Goal: Task Accomplishment & Management: Use online tool/utility

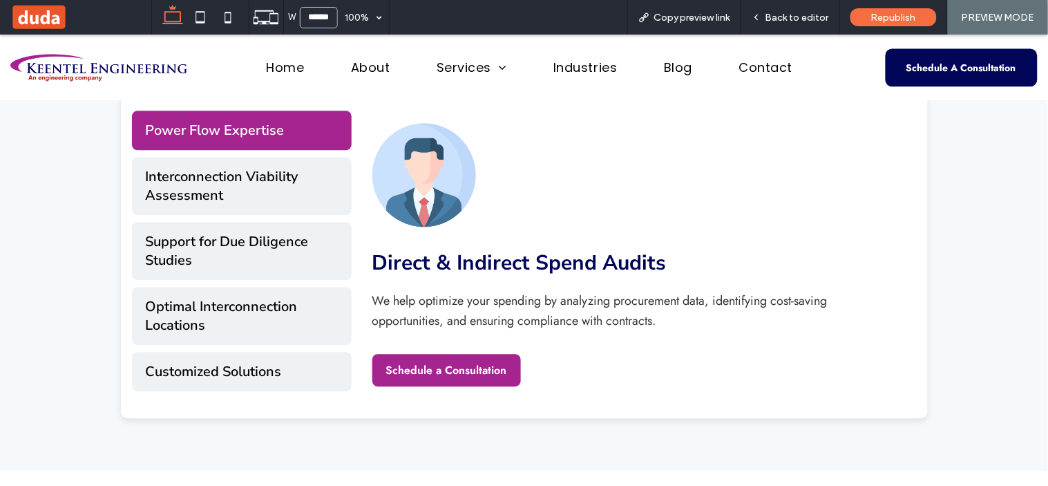
scroll to position [2119, 0]
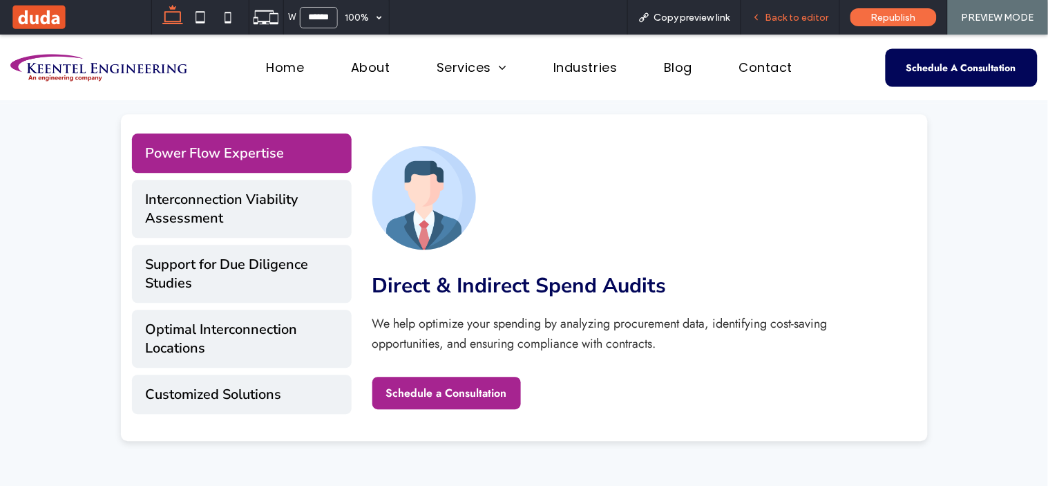
click at [806, 17] on span "Back to editor" at bounding box center [797, 18] width 64 height 12
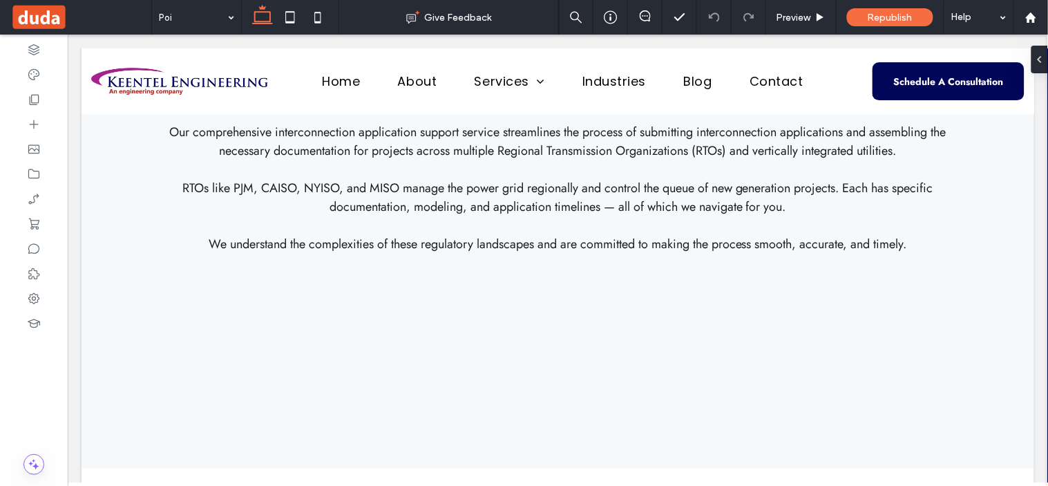
scroll to position [1227, 0]
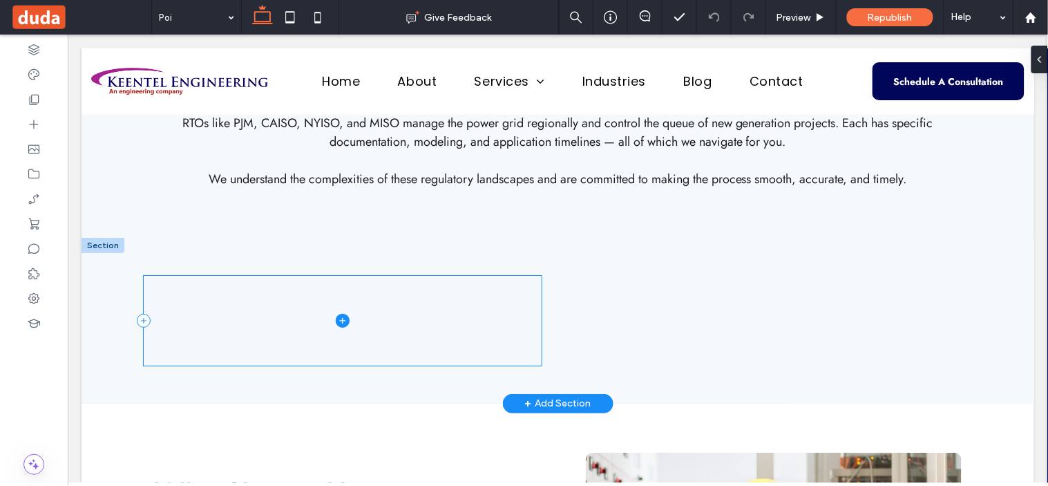
click at [464, 285] on span at bounding box center [342, 320] width 398 height 90
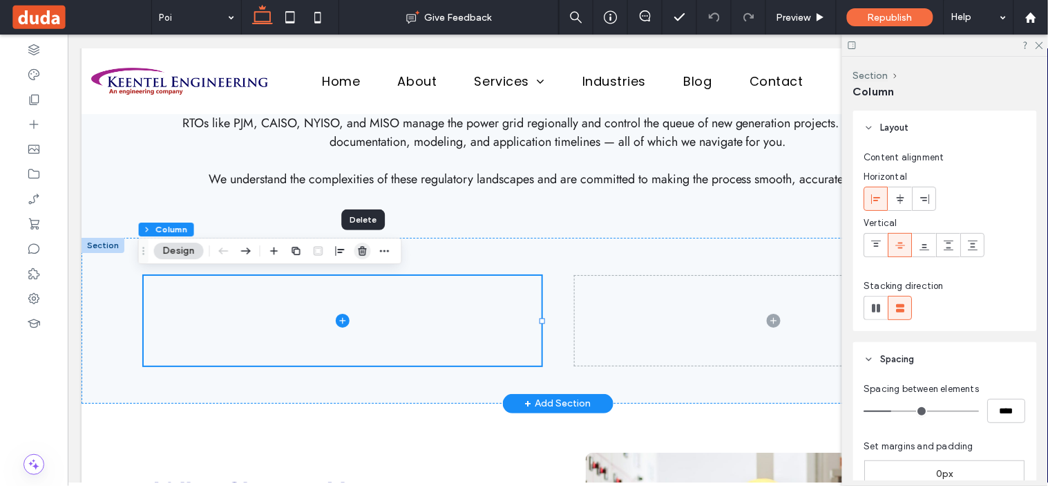
click at [356, 247] on span "button" at bounding box center [362, 250] width 17 height 17
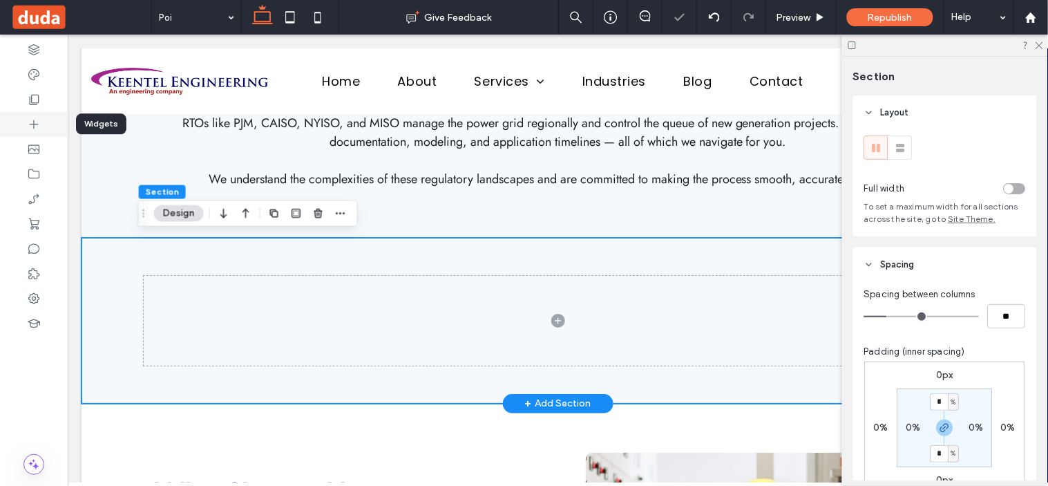
click at [40, 131] on div at bounding box center [34, 124] width 68 height 25
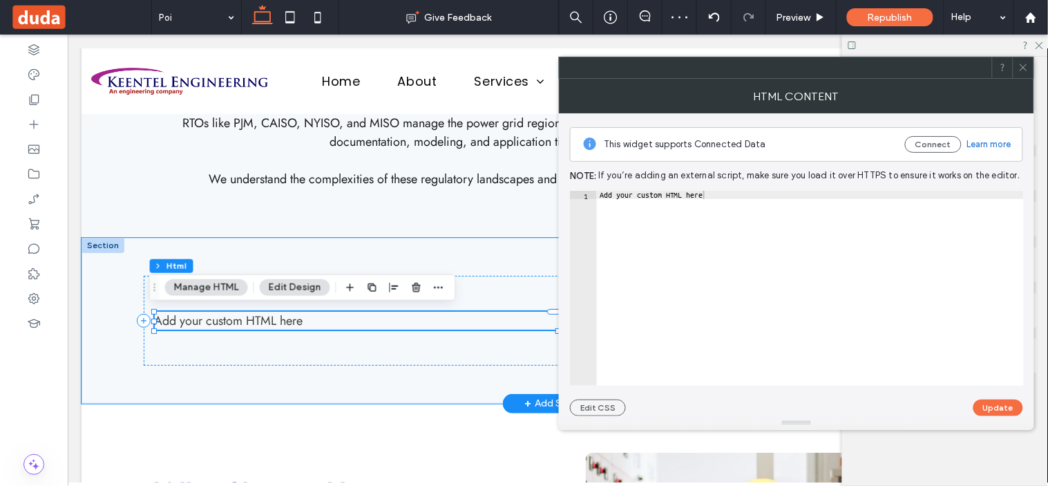
type textarea "**********"
click at [694, 198] on div "Add your custom HTML here" at bounding box center [810, 296] width 427 height 211
paste textarea "Cursor at row 1"
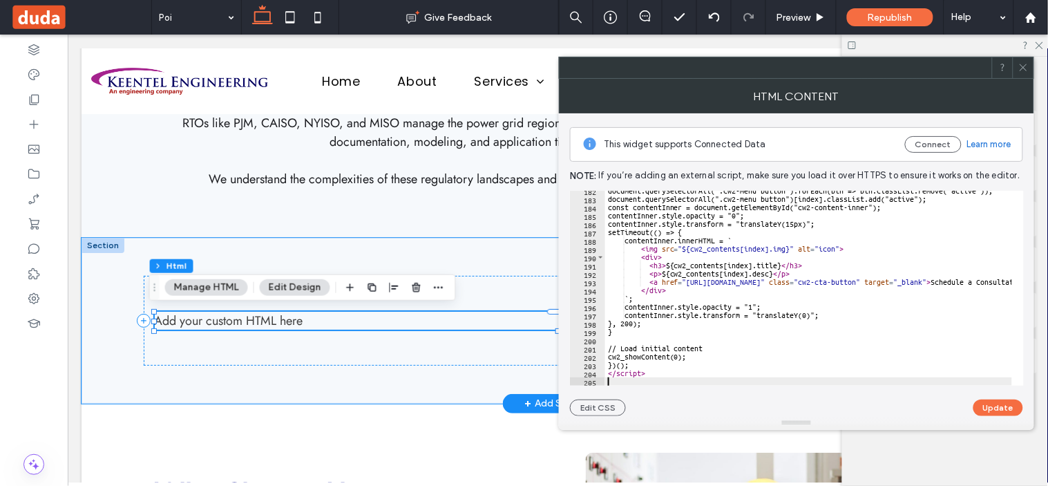
scroll to position [1504, 0]
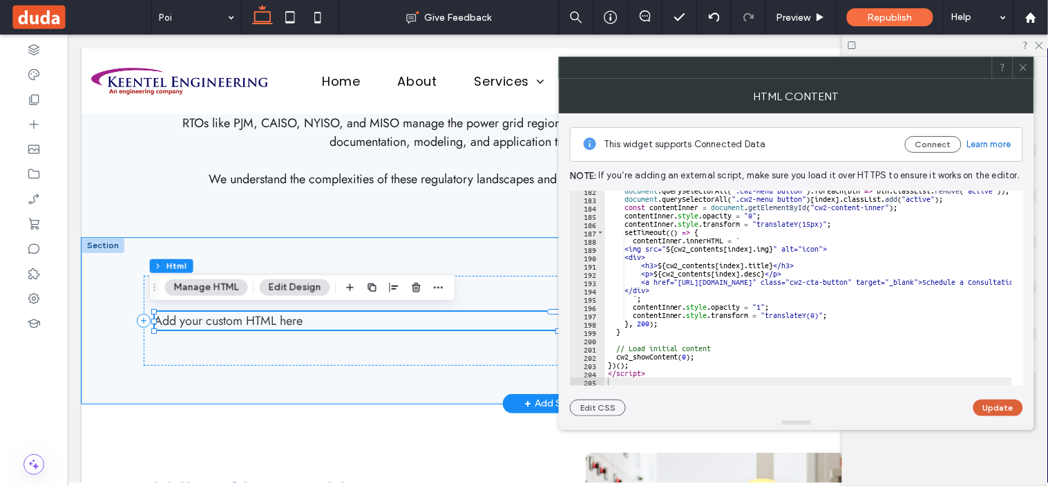
click at [1006, 403] on button "Update" at bounding box center [998, 407] width 50 height 17
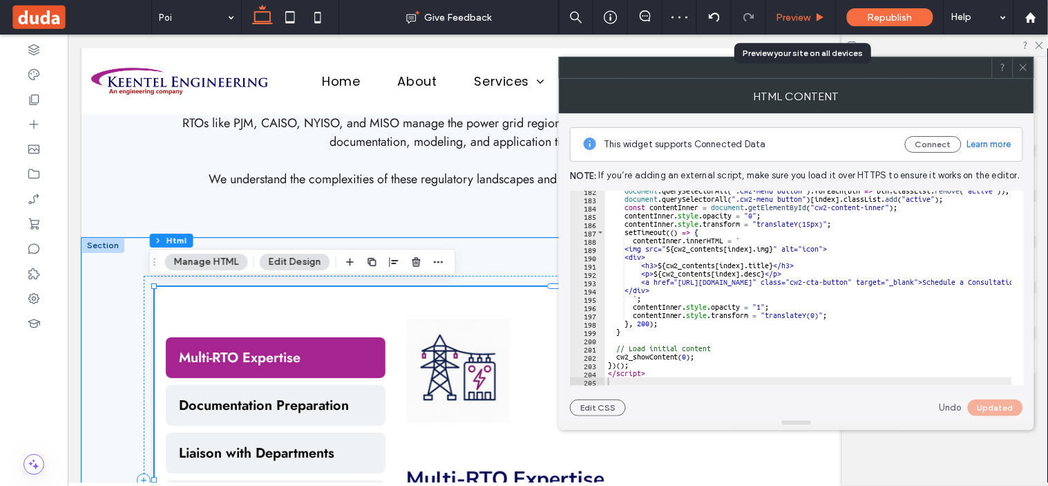
click at [803, 12] on span "Preview" at bounding box center [793, 18] width 35 height 12
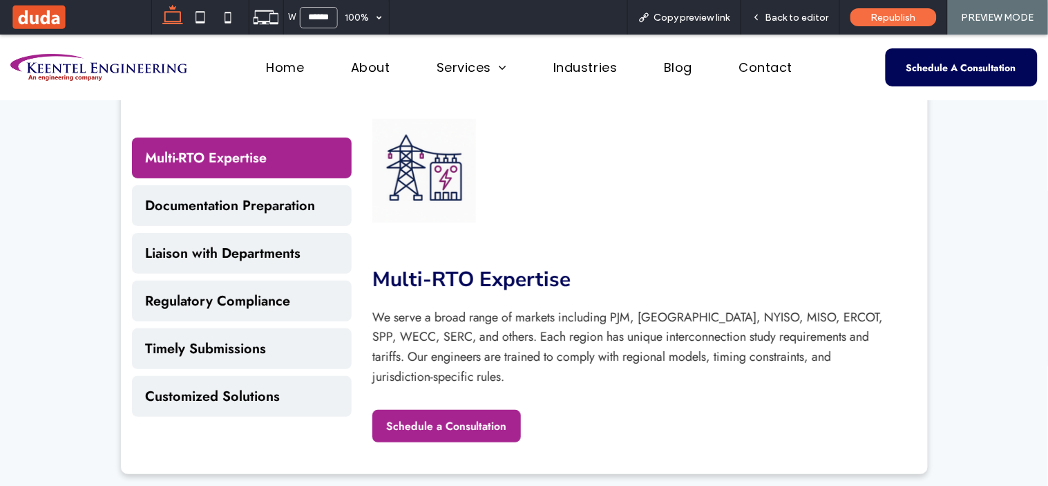
scroll to position [1413, 0]
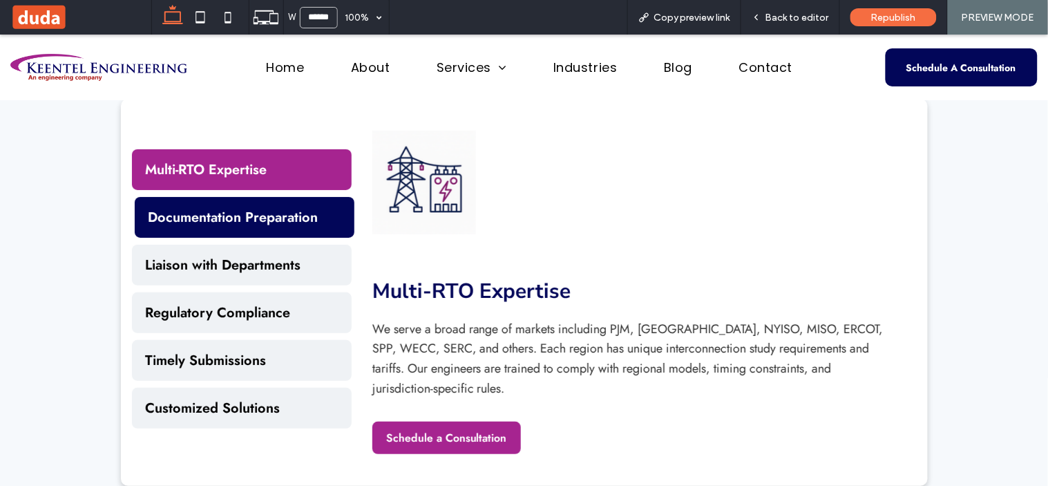
click at [237, 216] on button "Documentation Preparation" at bounding box center [245, 216] width 220 height 41
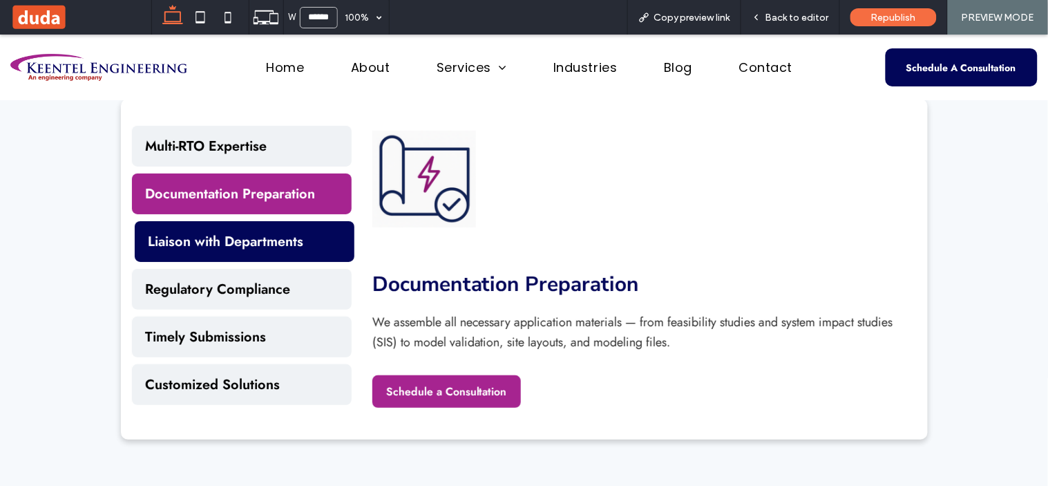
click at [240, 254] on button "Liaison with Departments" at bounding box center [245, 240] width 220 height 41
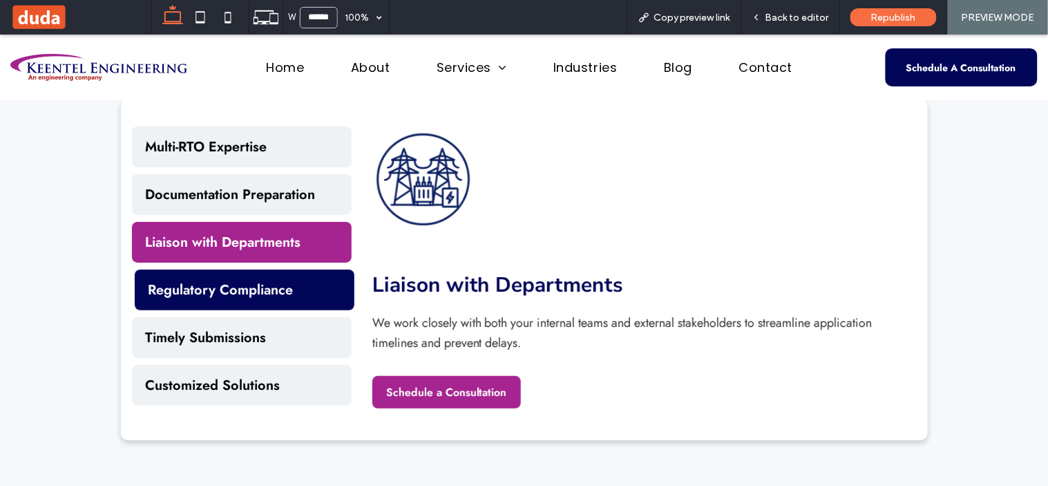
click at [244, 287] on button "Regulatory Compliance" at bounding box center [245, 289] width 220 height 41
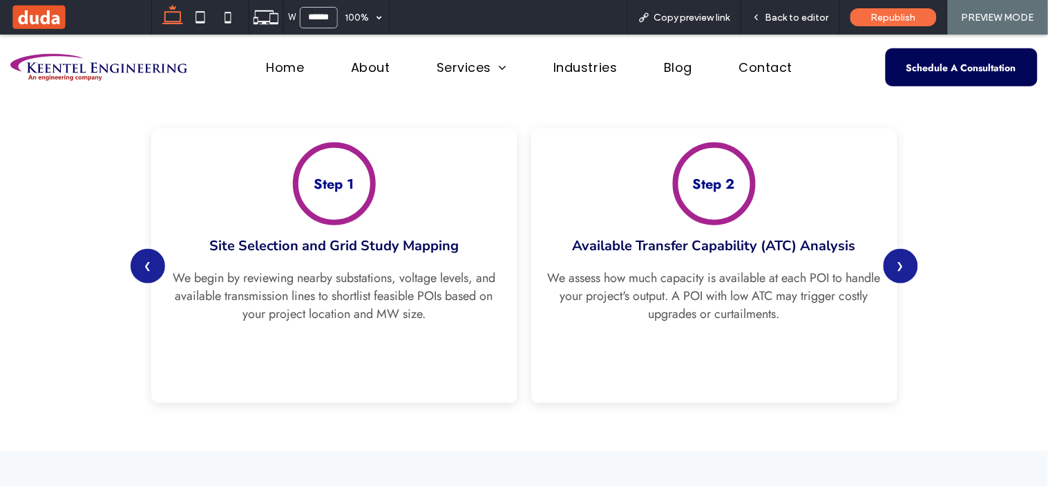
scroll to position [2953, 0]
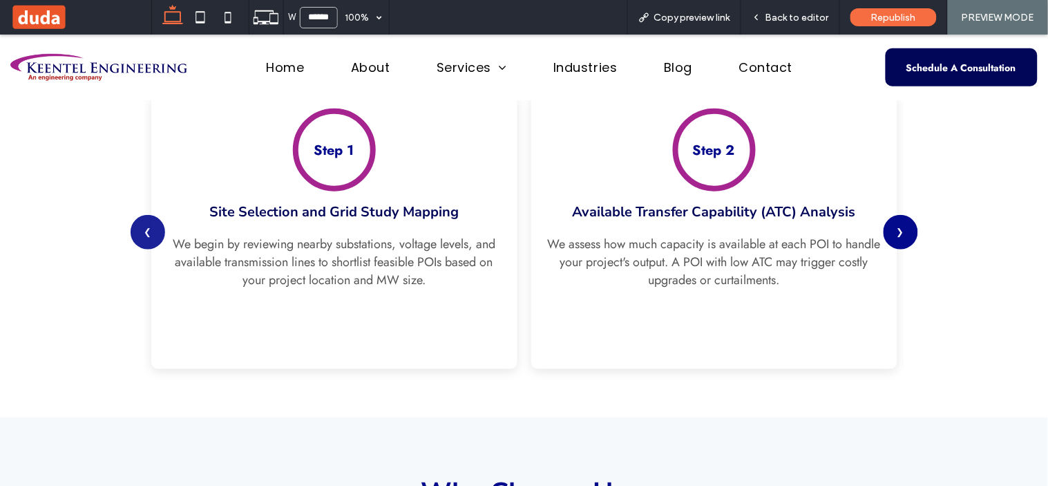
click at [899, 221] on button "❯" at bounding box center [901, 231] width 35 height 35
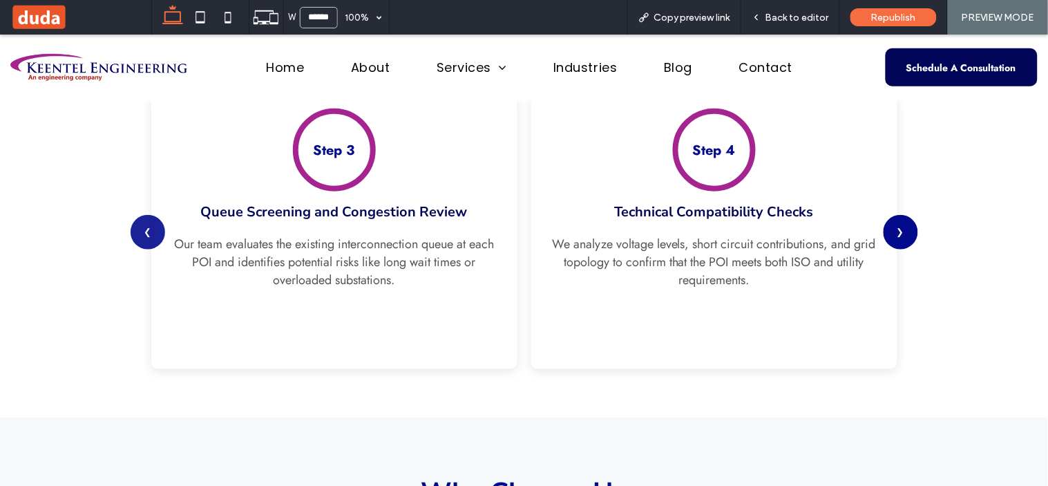
click at [899, 221] on button "❯" at bounding box center [901, 231] width 35 height 35
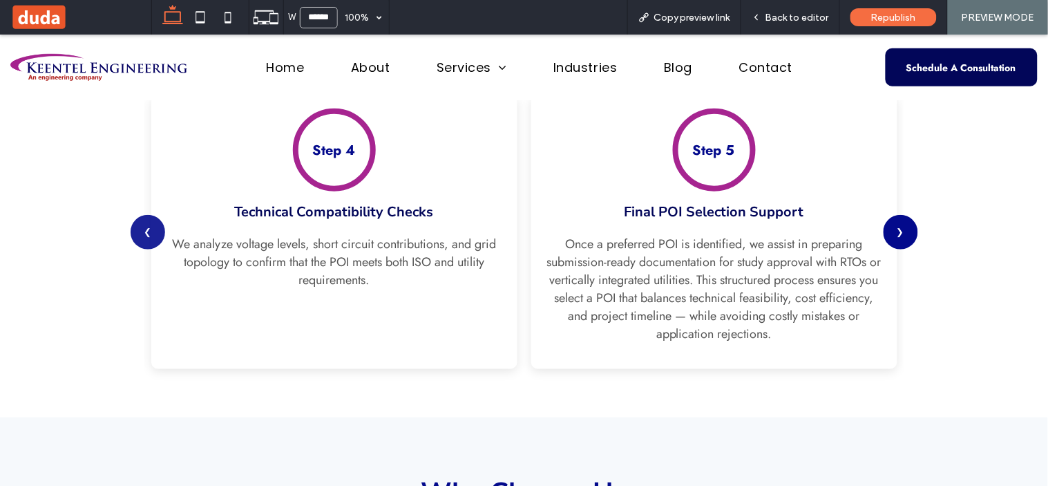
click at [899, 221] on button "❯" at bounding box center [901, 231] width 35 height 35
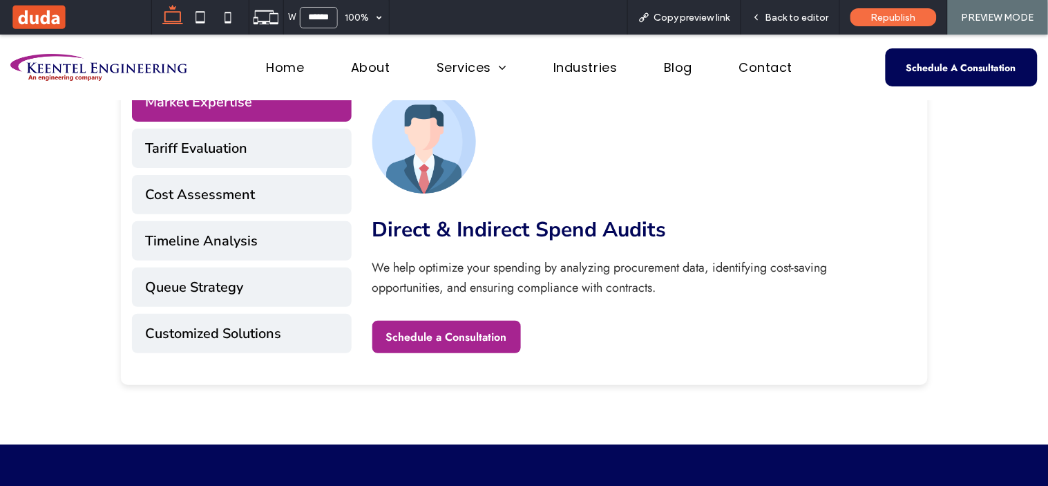
scroll to position [5405, 0]
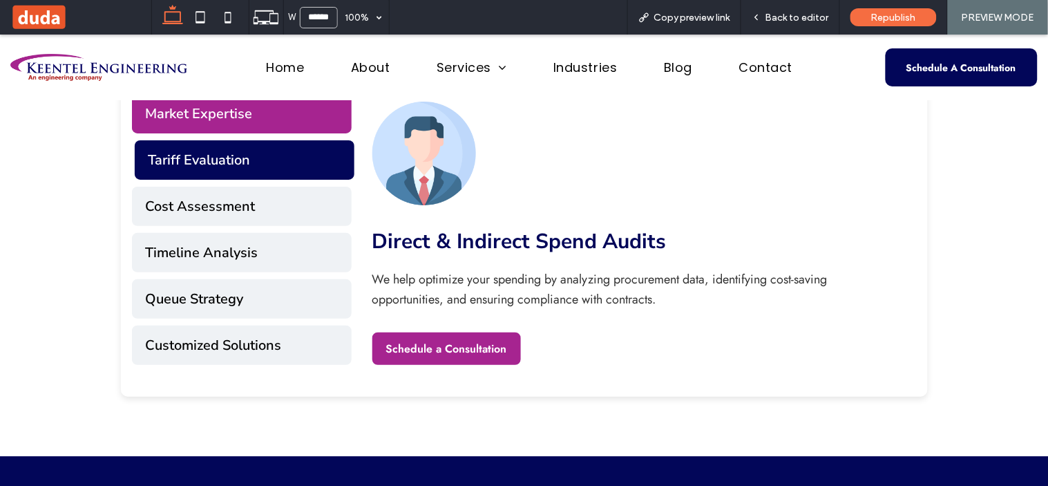
click at [292, 166] on button "Tariff Evaluation" at bounding box center [245, 159] width 220 height 39
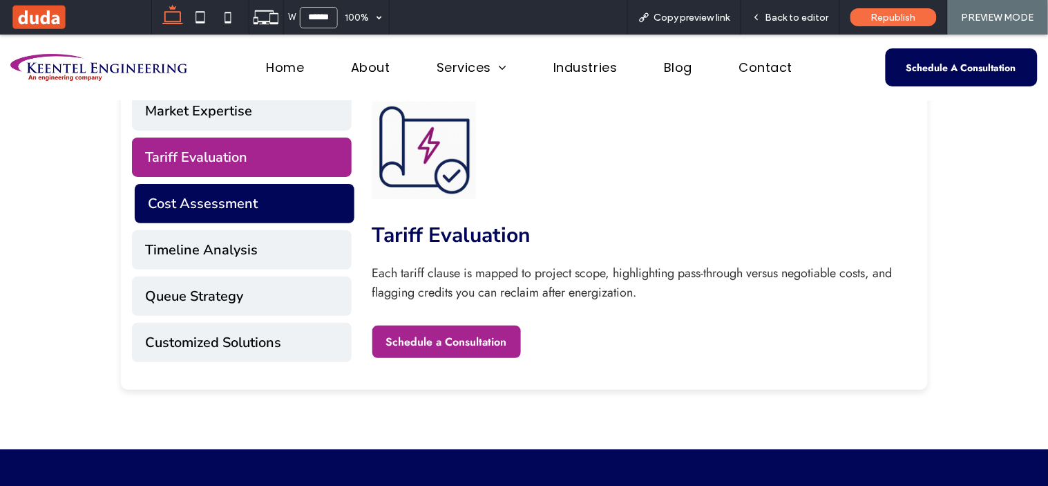
click at [279, 189] on button "Cost Assessment" at bounding box center [245, 202] width 220 height 39
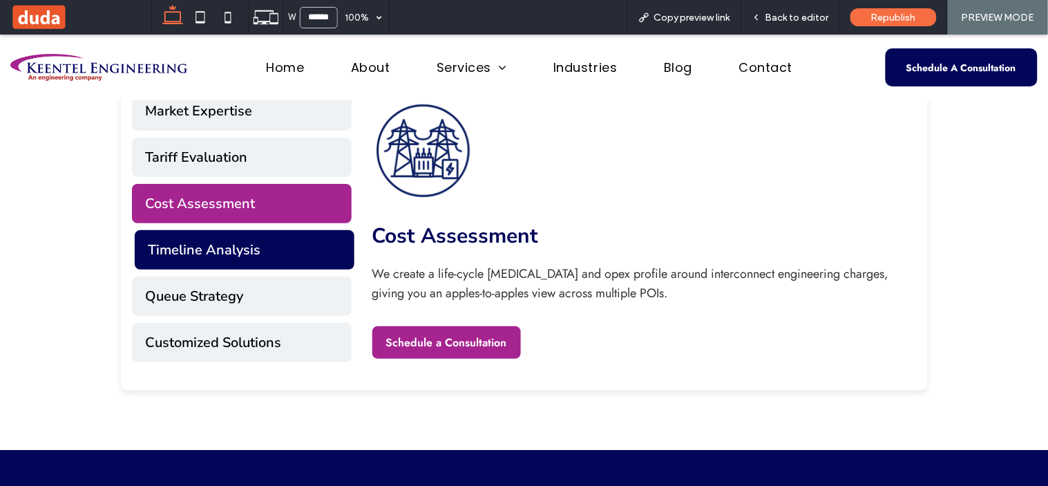
click at [263, 229] on button "Timeline Analysis" at bounding box center [245, 248] width 220 height 39
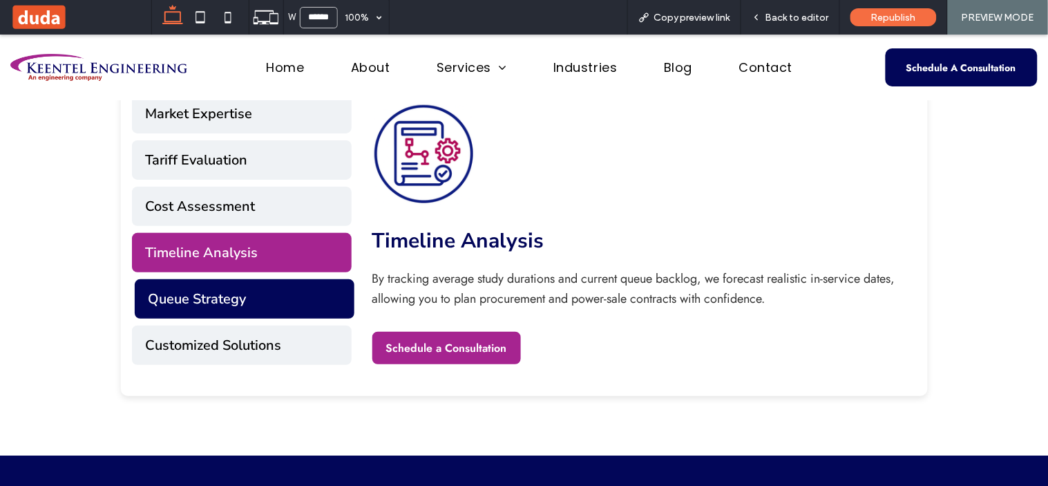
click at [254, 287] on button "Queue Strategy" at bounding box center [245, 297] width 220 height 39
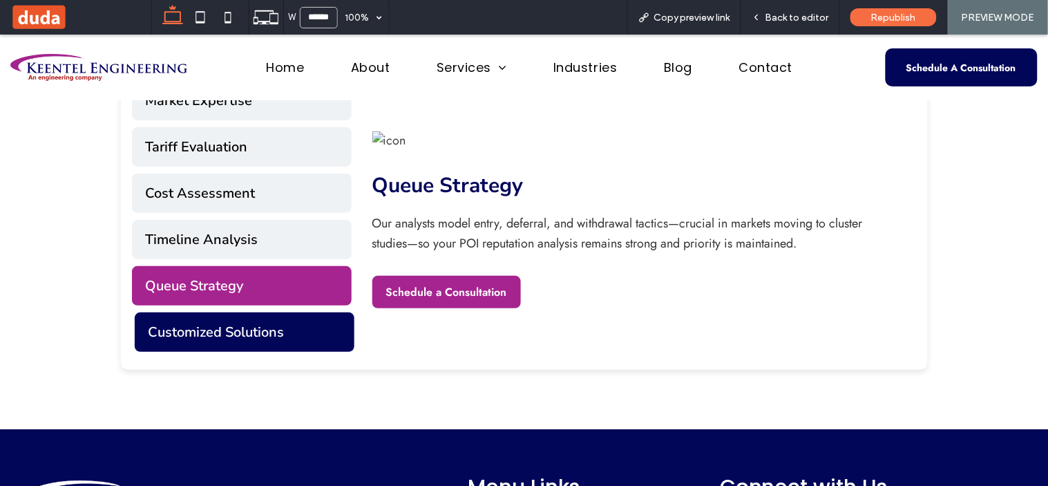
click at [259, 323] on button "Customized Solutions" at bounding box center [245, 331] width 220 height 39
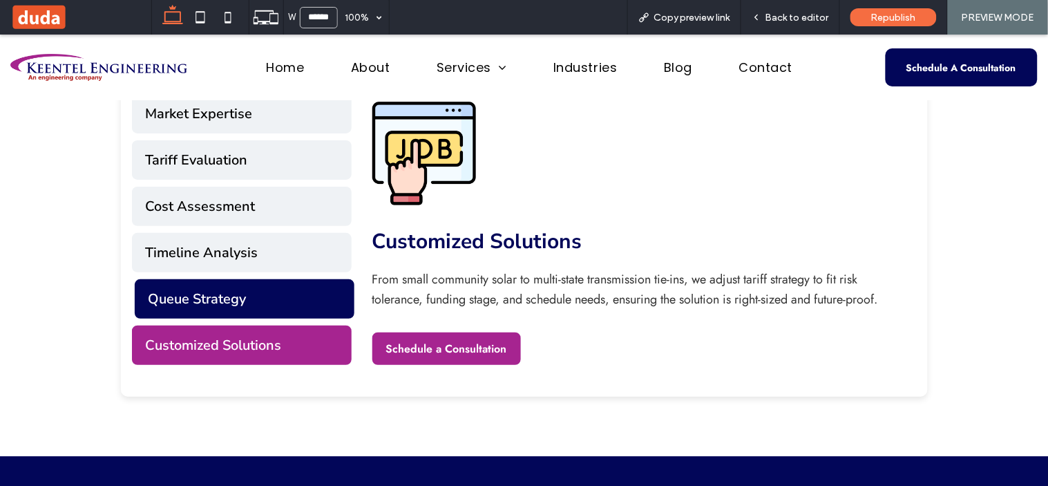
click at [270, 304] on button "Queue Strategy" at bounding box center [245, 297] width 220 height 39
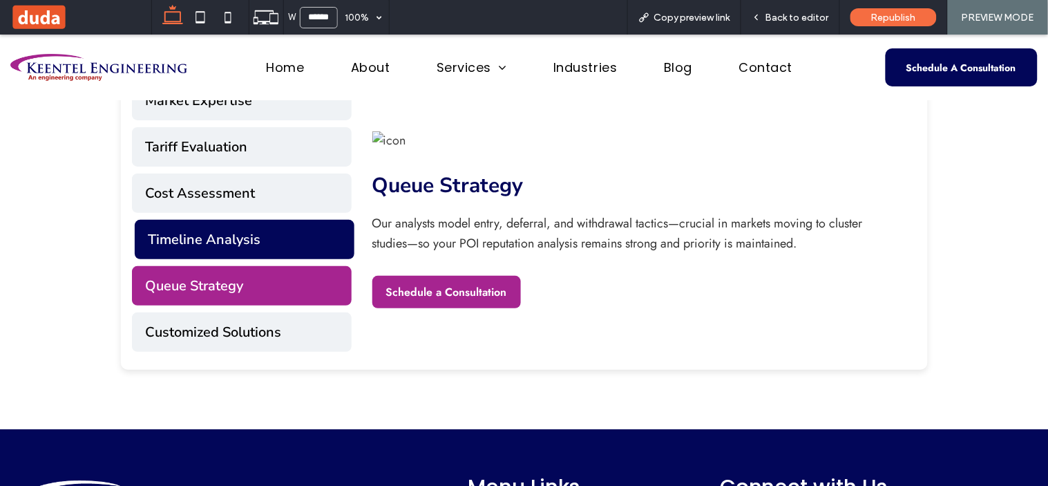
click at [274, 242] on button "Timeline Analysis" at bounding box center [245, 238] width 220 height 39
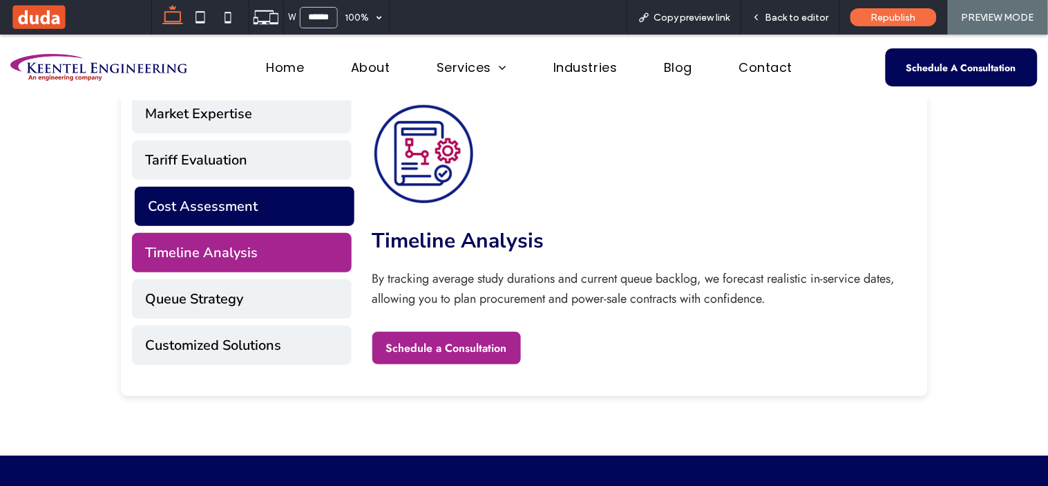
click at [274, 186] on button "Cost Assessment" at bounding box center [245, 205] width 220 height 39
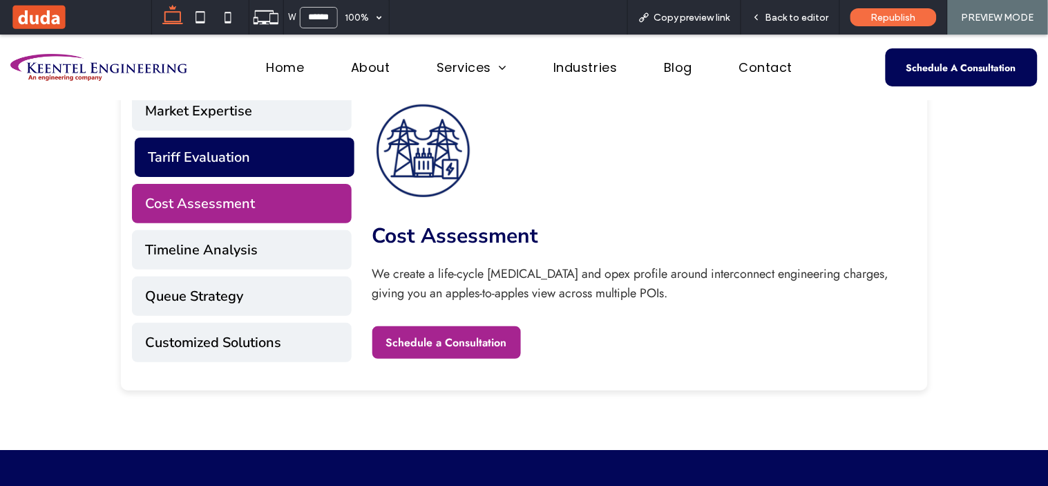
click at [276, 163] on button "Tariff Evaluation" at bounding box center [245, 156] width 220 height 39
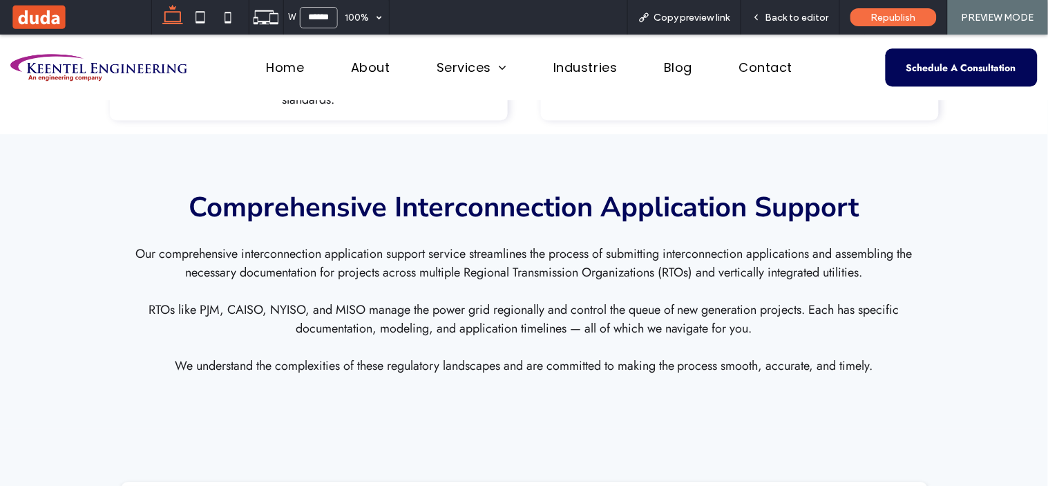
scroll to position [1121, 0]
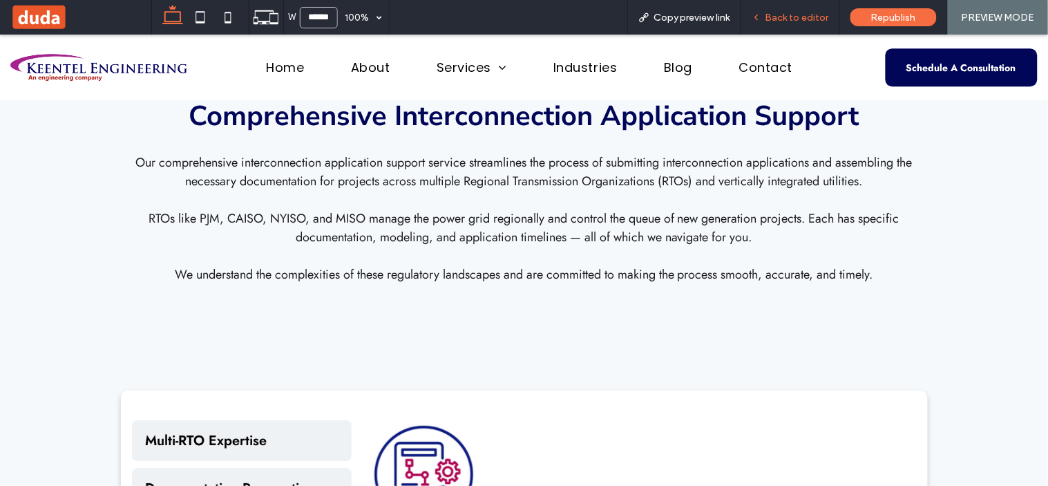
click at [792, 16] on span "Back to editor" at bounding box center [797, 18] width 64 height 12
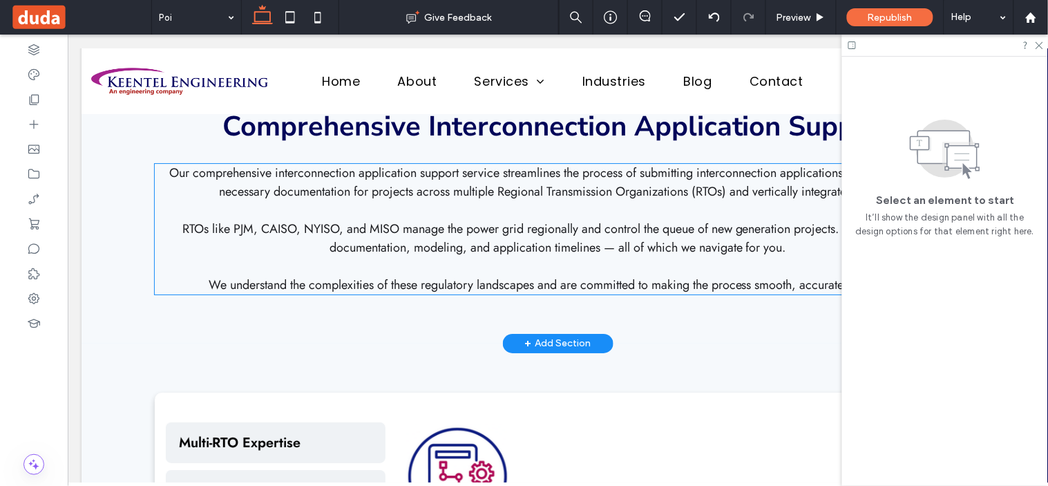
click at [574, 227] on span "RTOs like PJM, CAISO, NYISO, and MISO manage the power grid regionally and cont…" at bounding box center [557, 237] width 751 height 37
click at [574, 227] on div "Our comprehensive interconnection application support service streamlines the p…" at bounding box center [557, 228] width 807 height 131
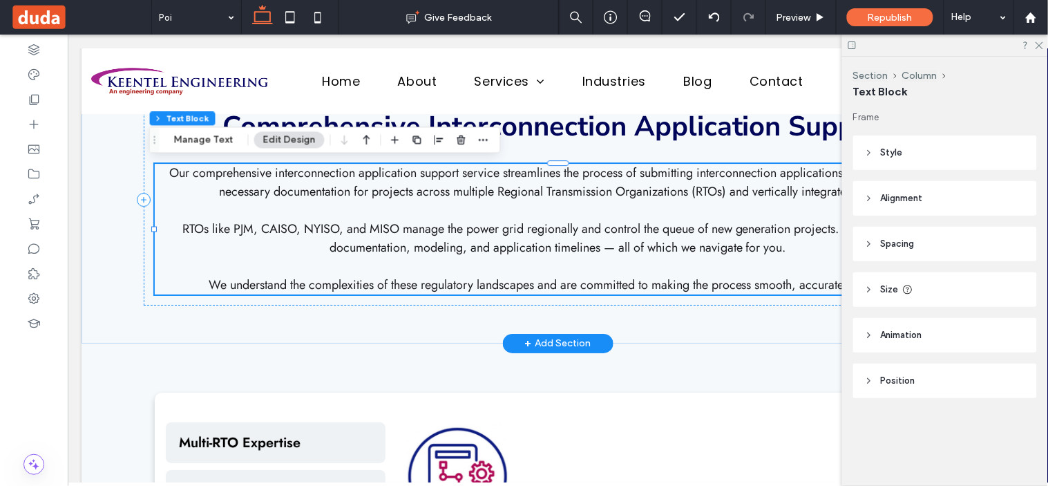
click at [574, 227] on div "Our comprehensive interconnection application support service streamlines the p…" at bounding box center [557, 228] width 807 height 131
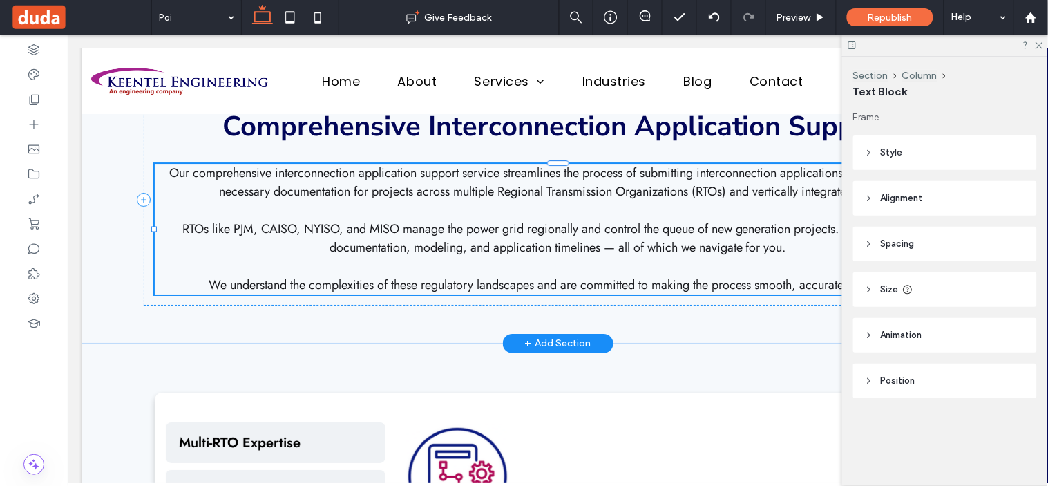
type input "****"
type input "**"
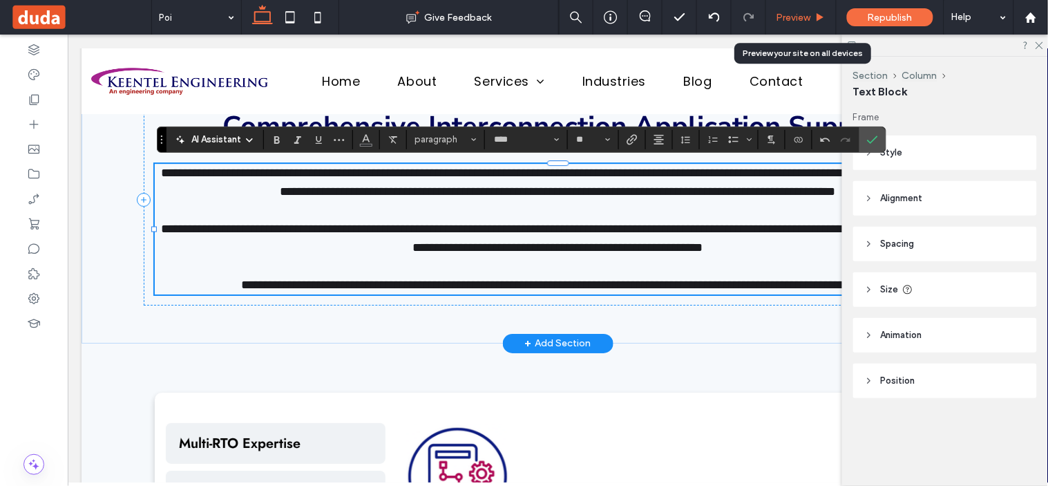
click at [788, 18] on span "Preview" at bounding box center [793, 18] width 35 height 12
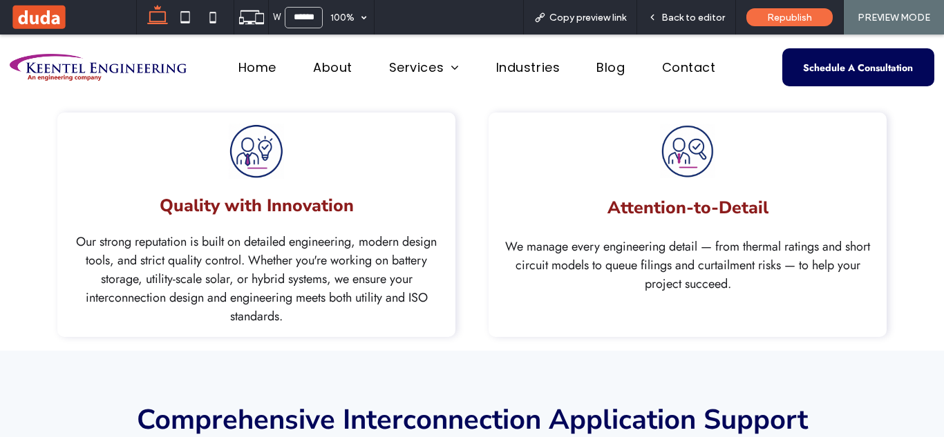
scroll to position [801, 0]
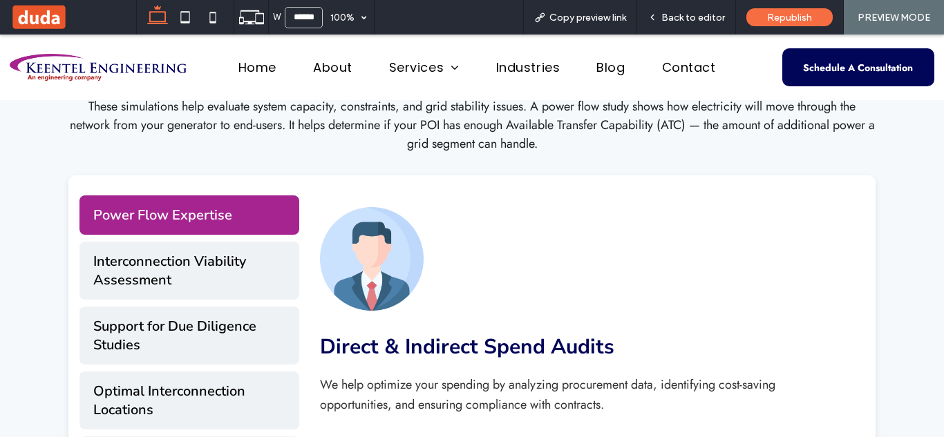
scroll to position [2382, 0]
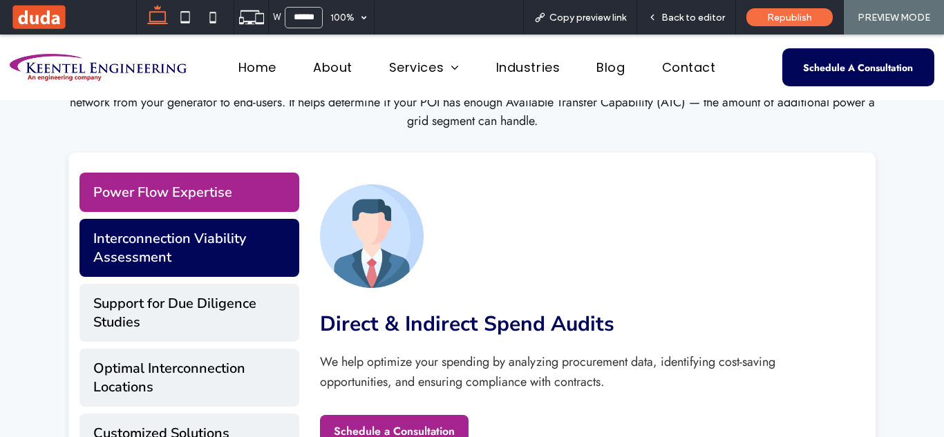
click at [220, 265] on button "Interconnection Viability Assessment" at bounding box center [189, 248] width 220 height 58
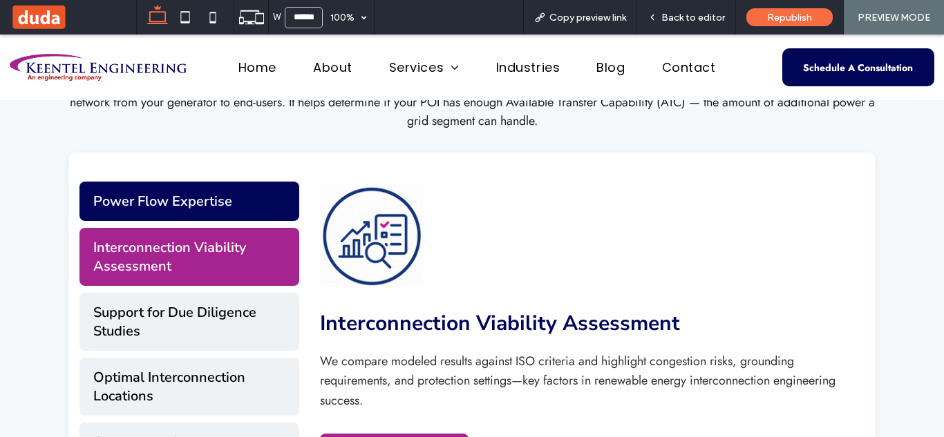
click at [234, 200] on button "Power Flow Expertise" at bounding box center [189, 201] width 220 height 39
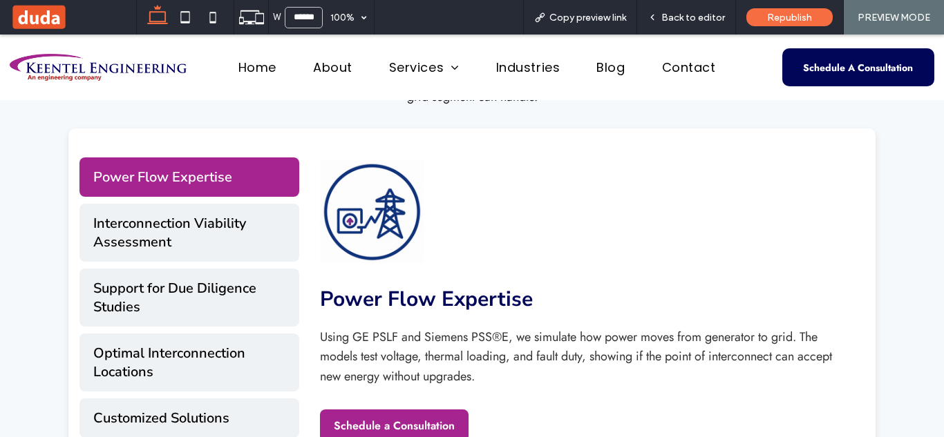
scroll to position [2475, 0]
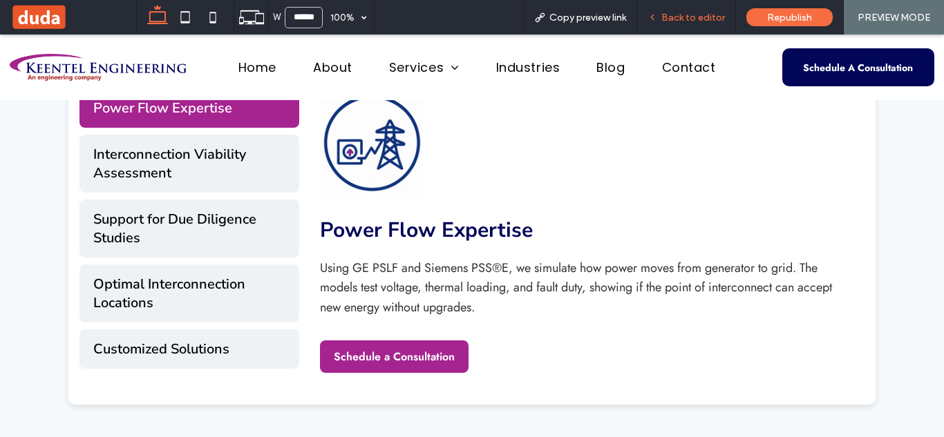
click at [667, 8] on div "Back to editor" at bounding box center [686, 17] width 99 height 35
click at [669, 17] on span "Back to editor" at bounding box center [693, 18] width 64 height 12
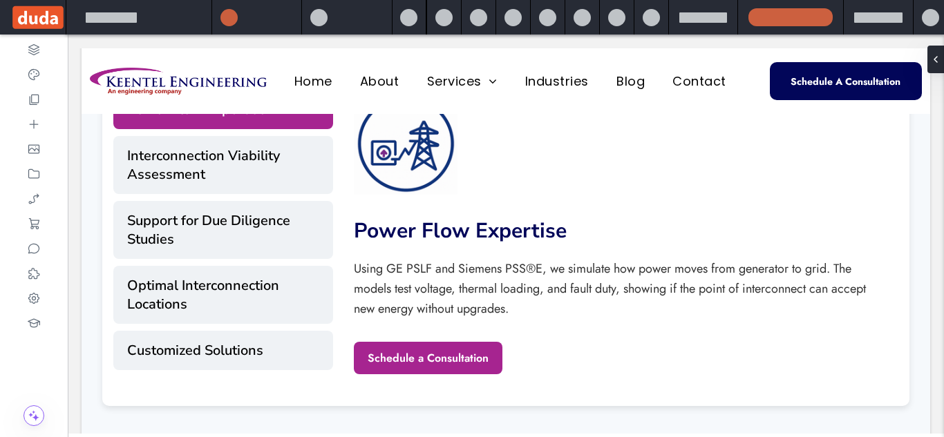
scroll to position [2459, 0]
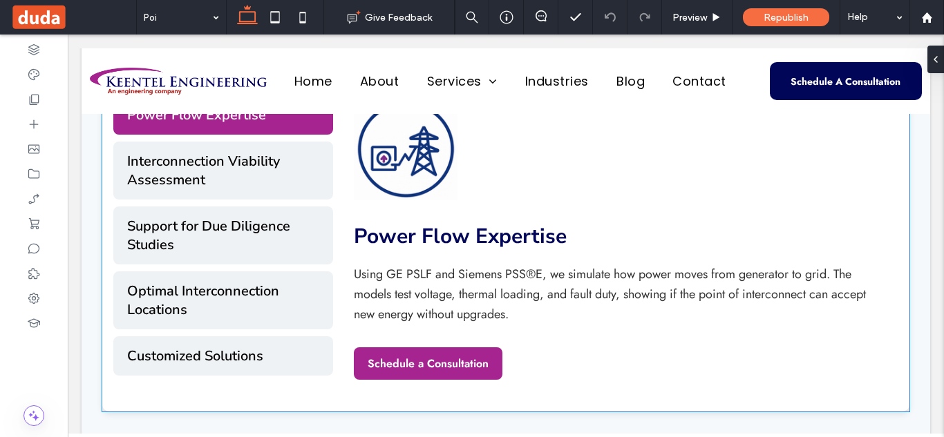
click at [465, 151] on div "Power Flow Expertise Using GE PSLF and Siemens PSS®E, we simulate how power mov…" at bounding box center [616, 239] width 524 height 282
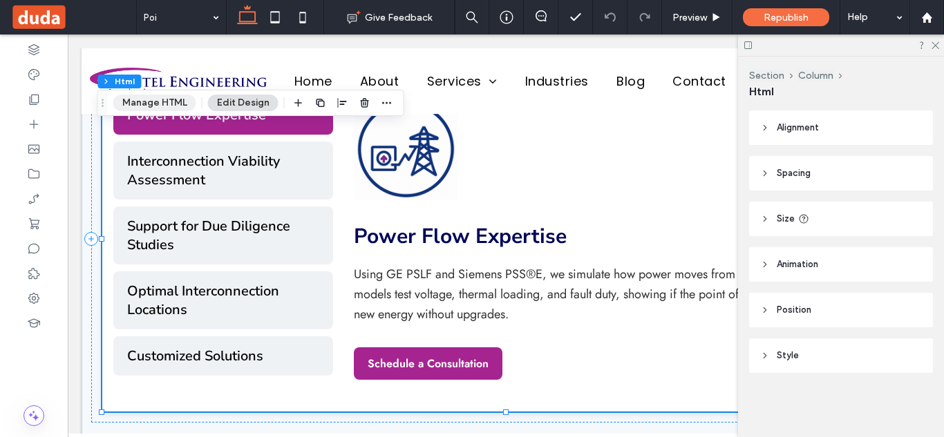
click at [177, 97] on button "Manage HTML" at bounding box center [154, 103] width 83 height 17
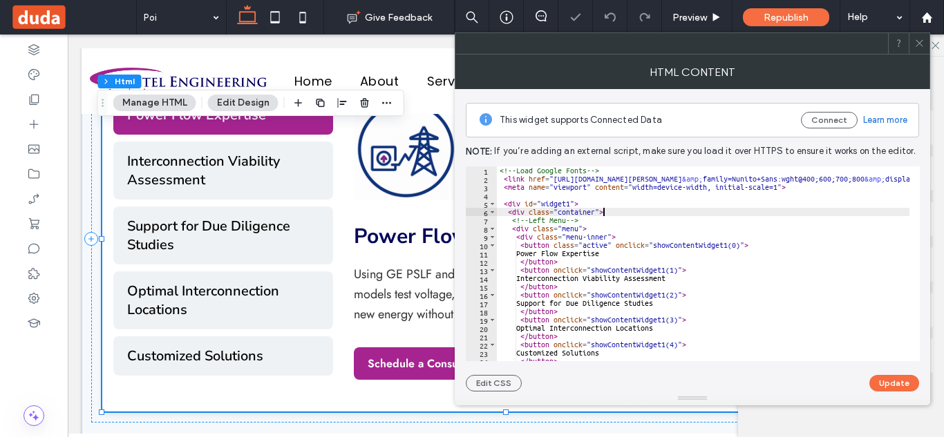
type textarea "**********"
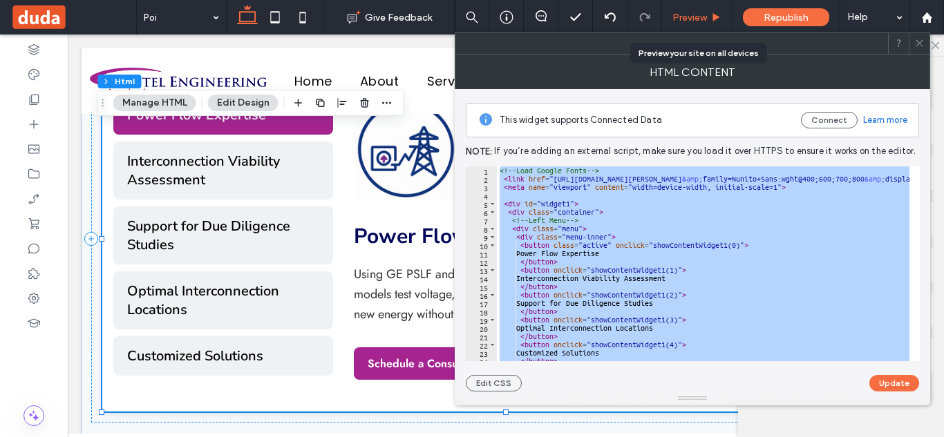
click at [693, 12] on span "Preview" at bounding box center [689, 18] width 35 height 12
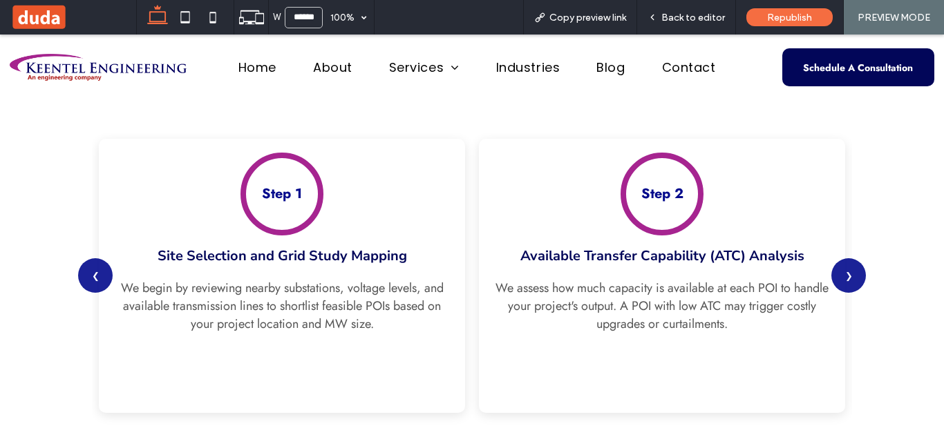
scroll to position [2892, 0]
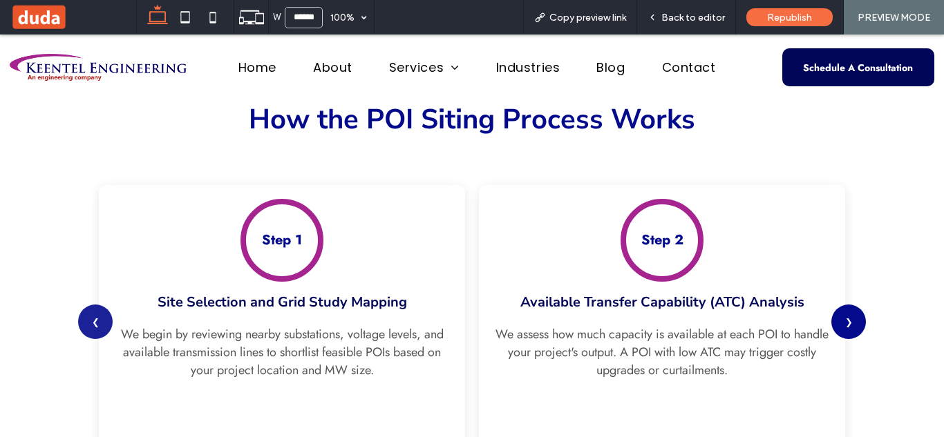
click at [844, 318] on button "❯" at bounding box center [848, 322] width 35 height 35
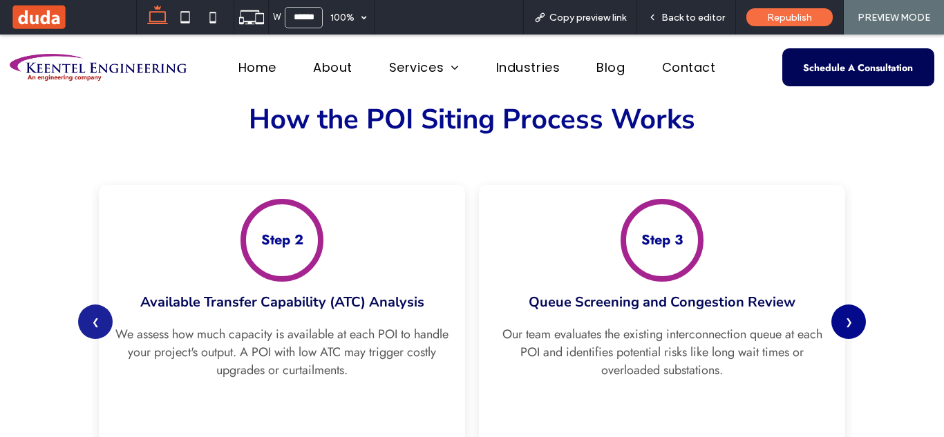
click at [844, 318] on button "❯" at bounding box center [848, 322] width 35 height 35
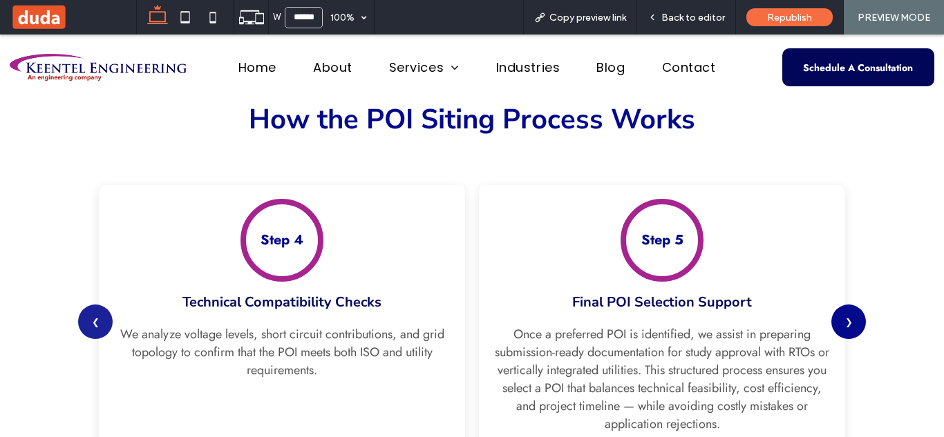
click at [844, 318] on button "❯" at bounding box center [848, 322] width 35 height 35
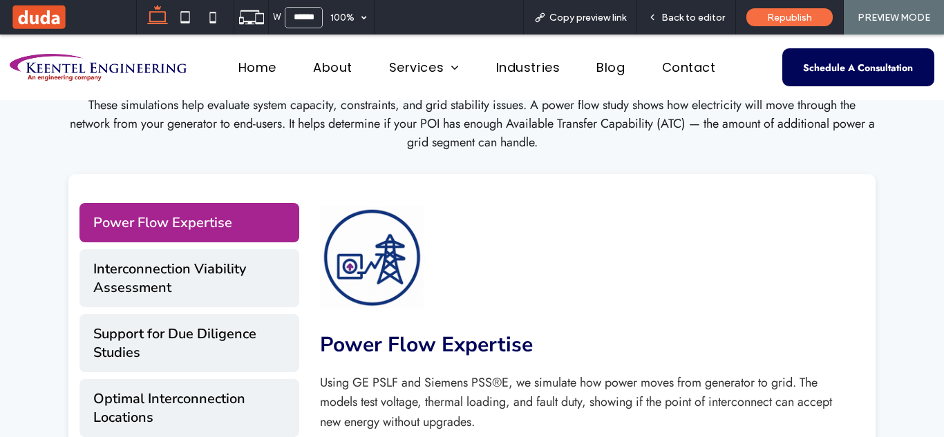
scroll to position [2302, 0]
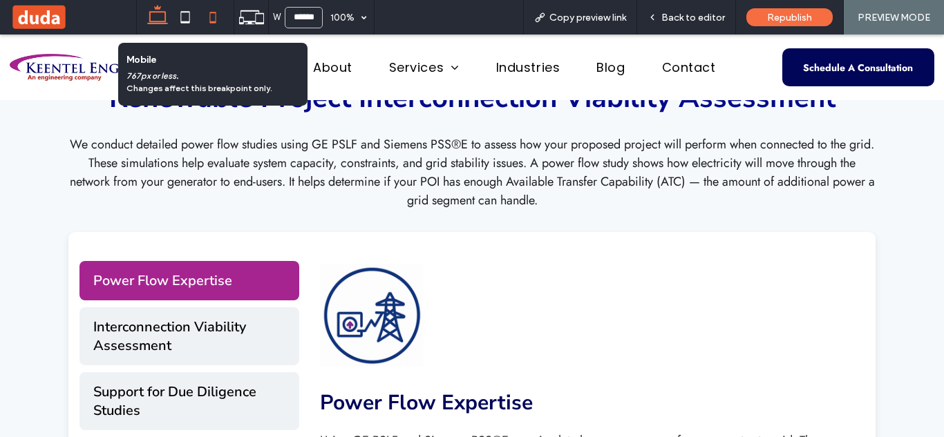
click at [217, 19] on icon at bounding box center [213, 17] width 28 height 28
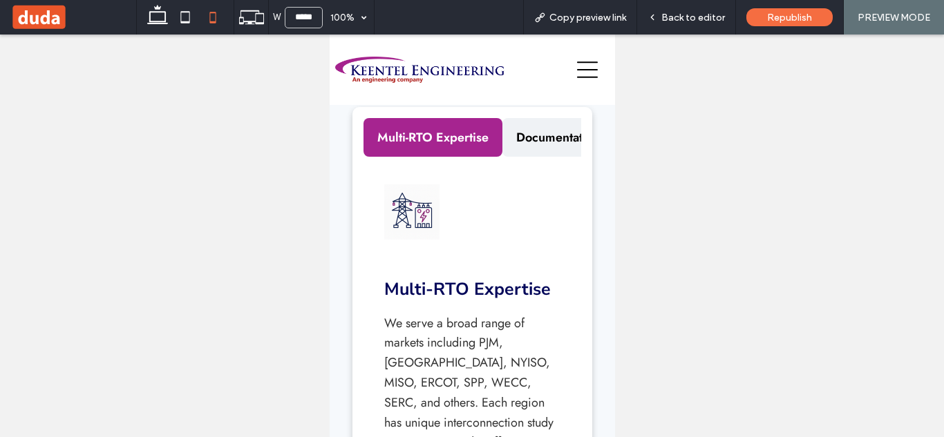
scroll to position [2178, 0]
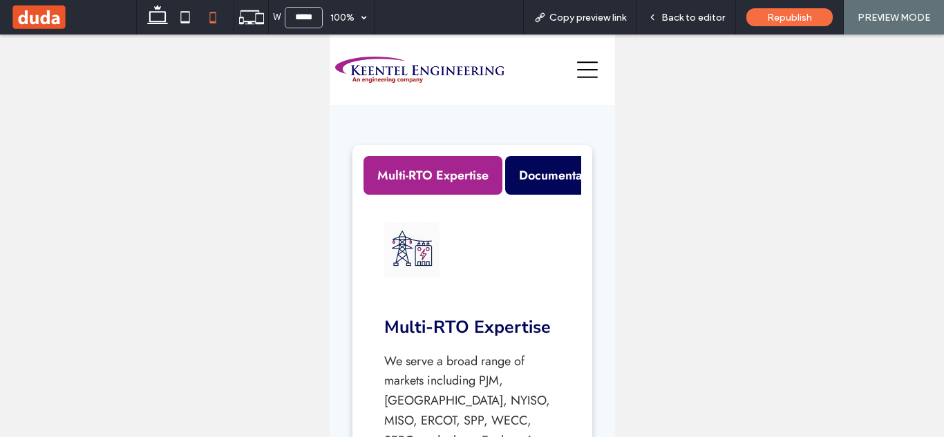
click at [557, 173] on button "Documentation Preparation" at bounding box center [594, 175] width 180 height 39
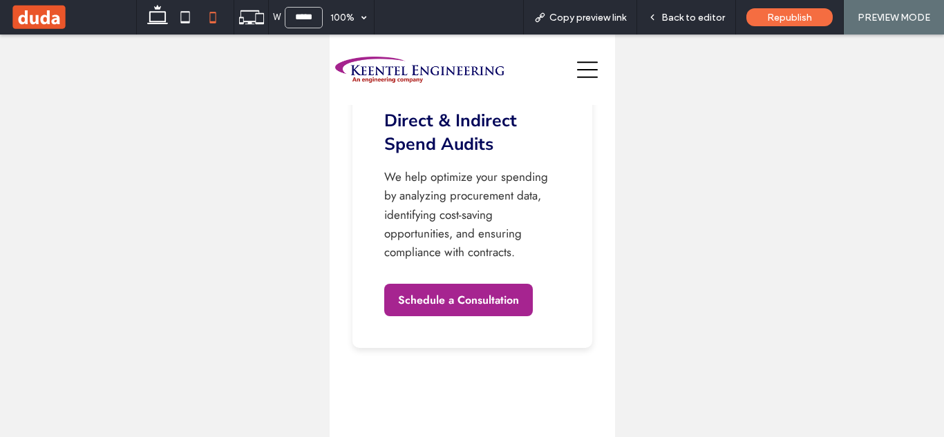
scroll to position [6579, 0]
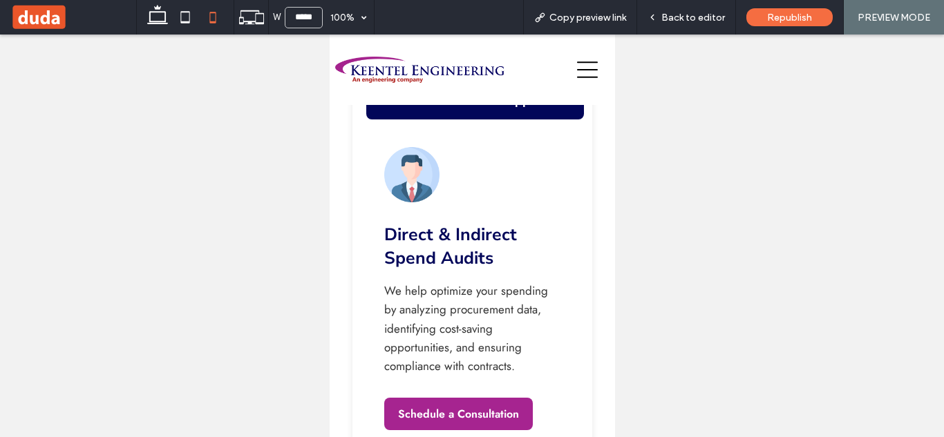
click at [476, 120] on button "Data-Driven Decision Support" at bounding box center [474, 100] width 218 height 39
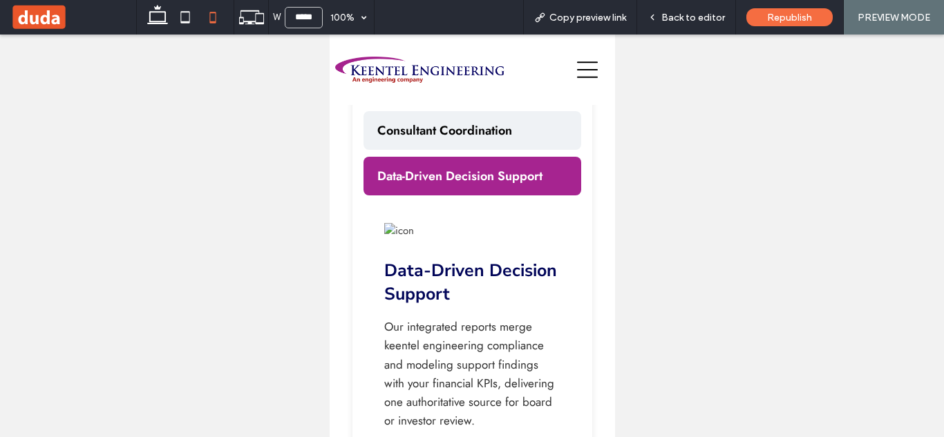
scroll to position [6389, 0]
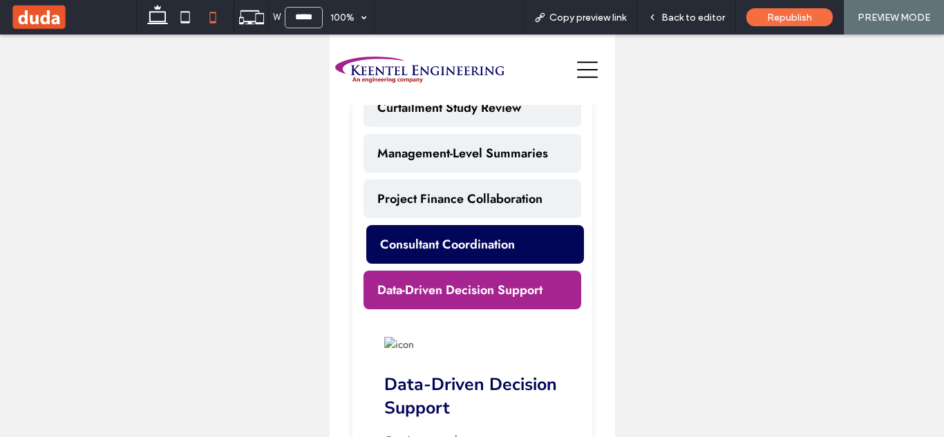
click at [490, 257] on button "Consultant Coordination" at bounding box center [474, 244] width 218 height 39
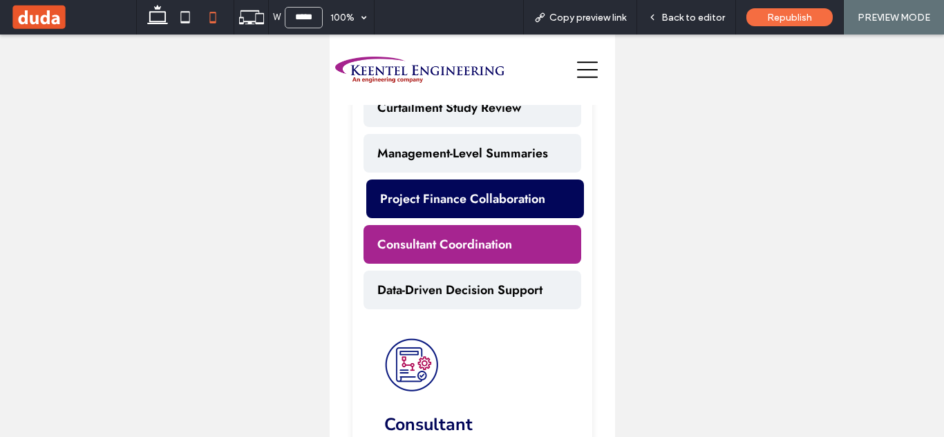
click at [483, 218] on button "Project Finance Collaboration" at bounding box center [474, 199] width 218 height 39
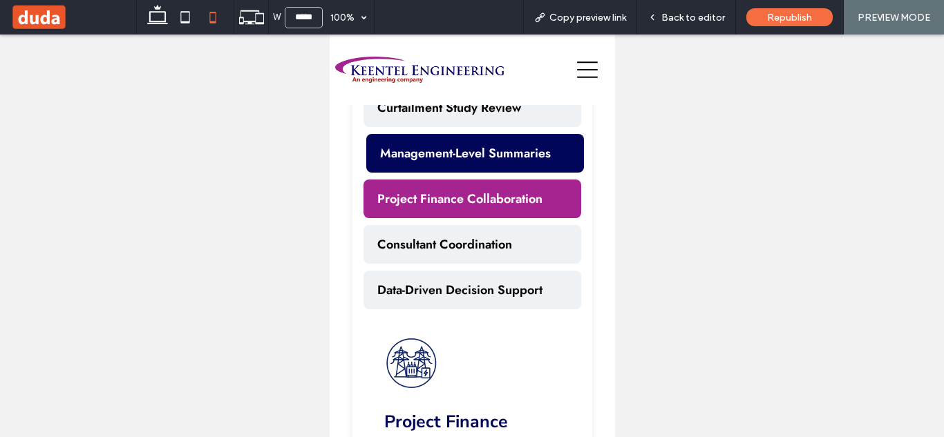
click at [477, 173] on button "Management-Level Summaries" at bounding box center [474, 153] width 218 height 39
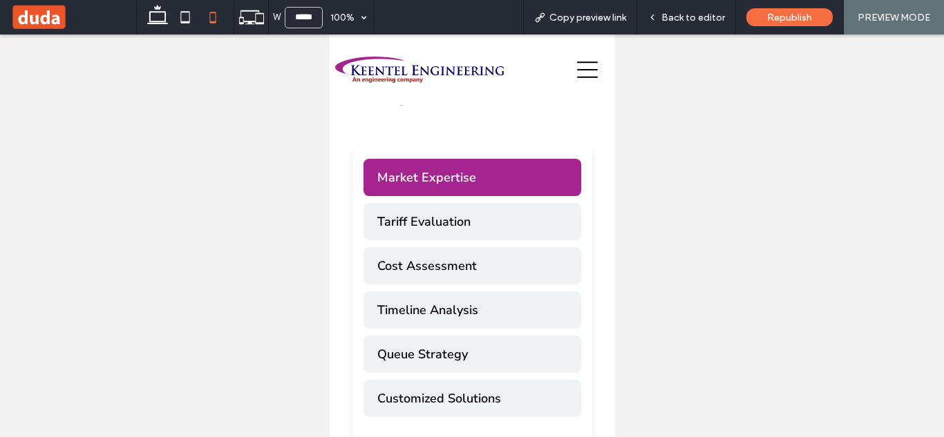
scroll to position [8594, 0]
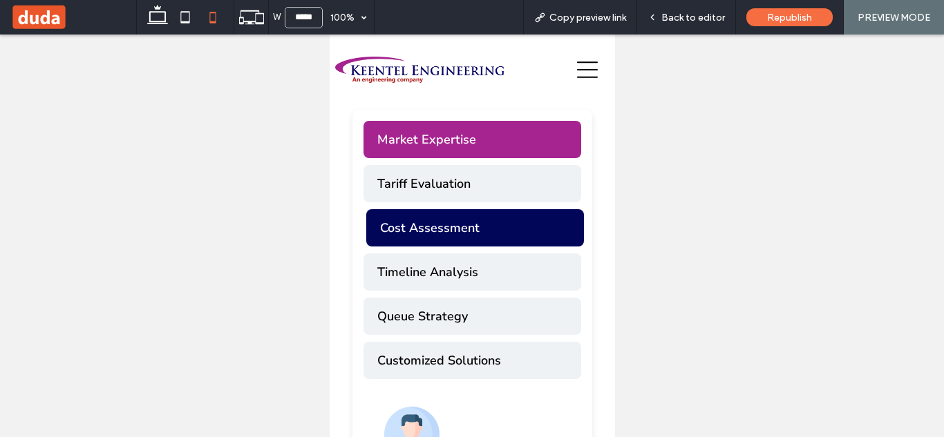
click at [465, 247] on button "Cost Assessment" at bounding box center [474, 227] width 218 height 37
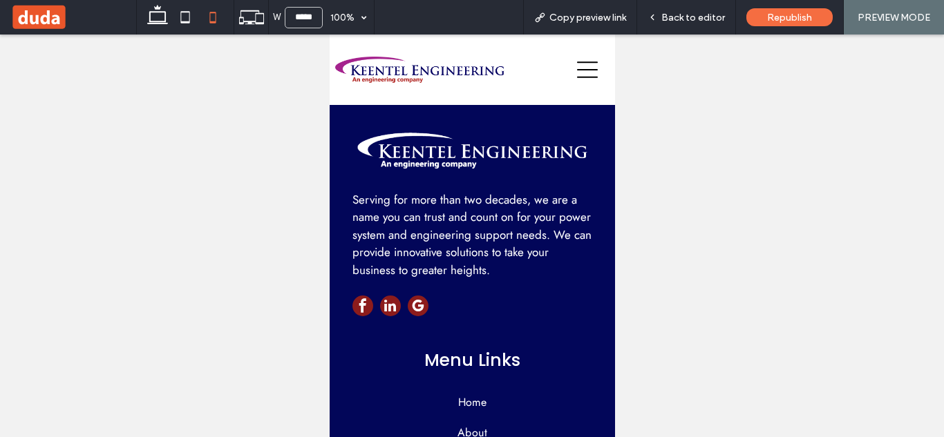
scroll to position [9238, 0]
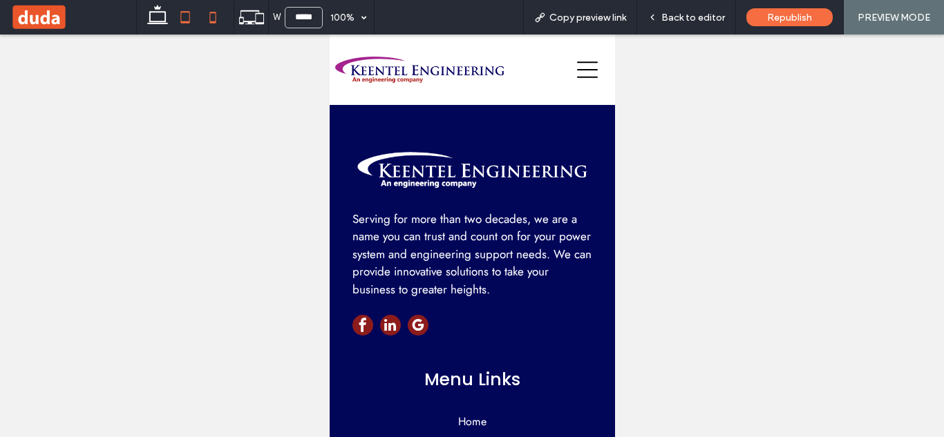
click at [180, 13] on icon at bounding box center [185, 17] width 28 height 28
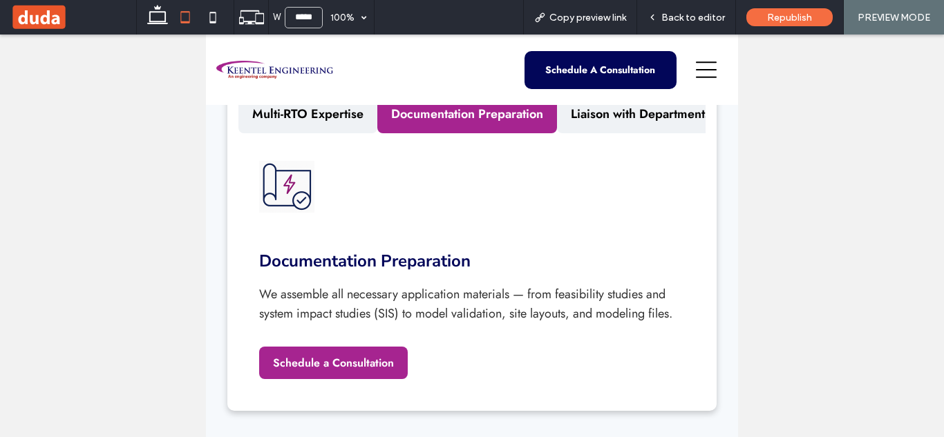
scroll to position [1410, 0]
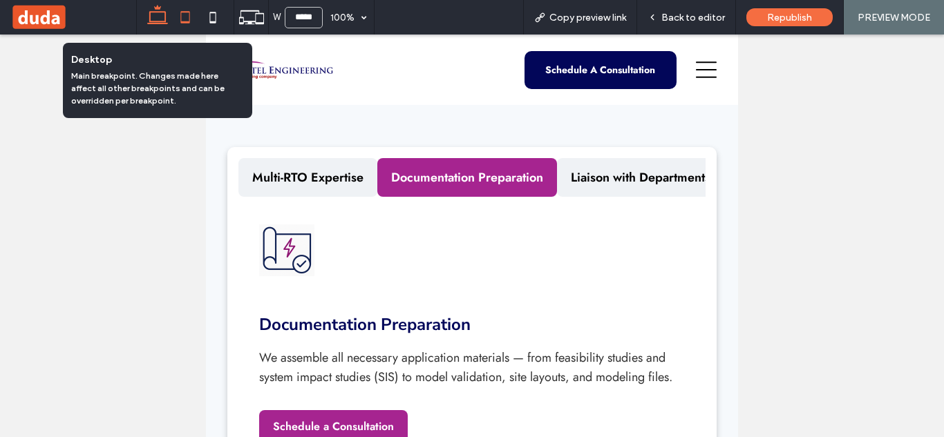
click at [154, 23] on icon at bounding box center [158, 17] width 28 height 28
type input "******"
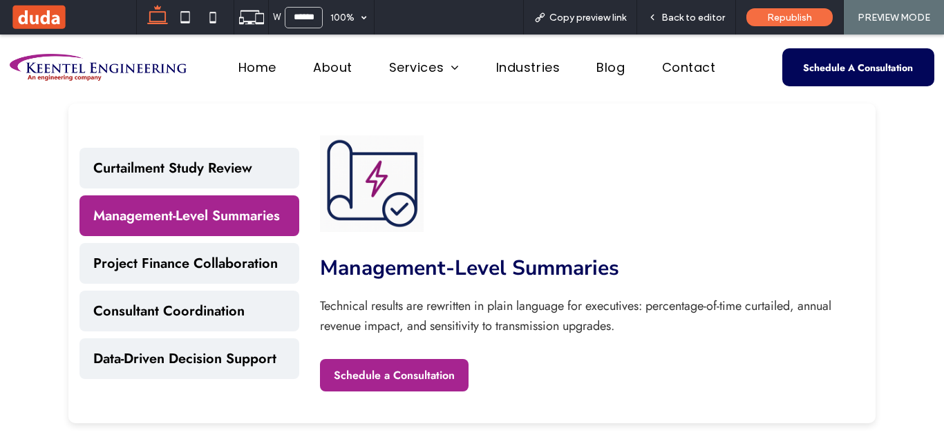
scroll to position [4090, 0]
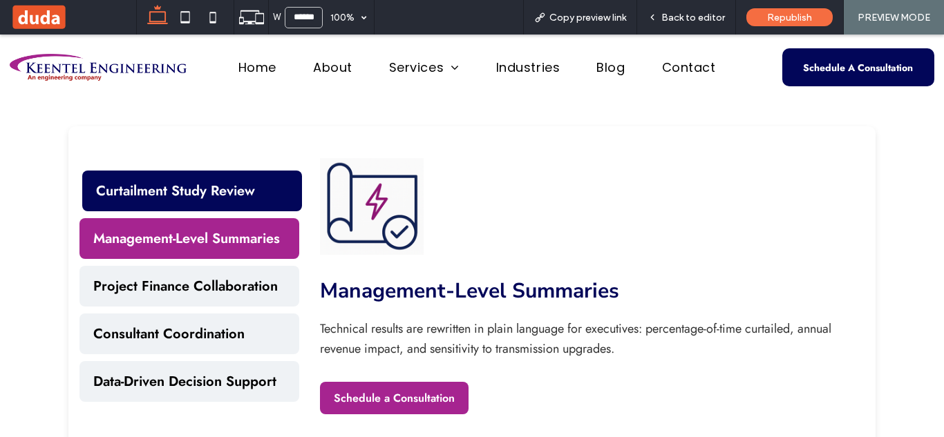
click at [209, 182] on button "Curtailment Study Review" at bounding box center [192, 191] width 220 height 41
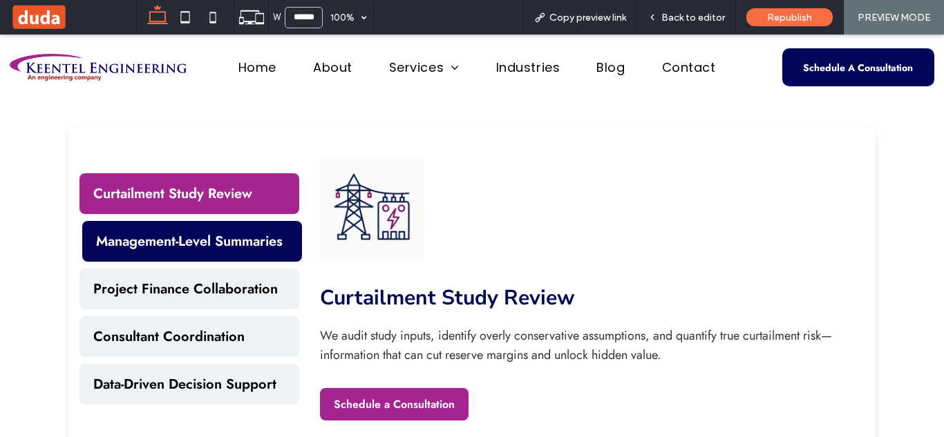
click at [243, 232] on button "Management-Level Summaries" at bounding box center [192, 241] width 220 height 41
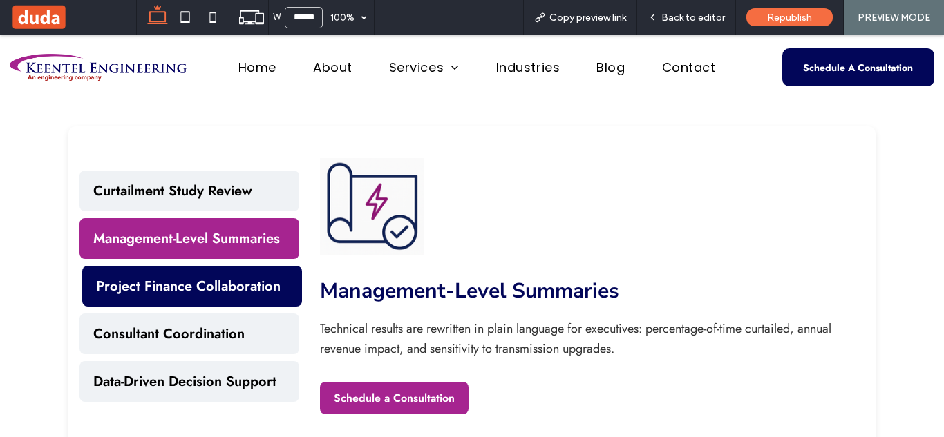
click at [218, 276] on button "Project Finance Collaboration" at bounding box center [192, 286] width 220 height 41
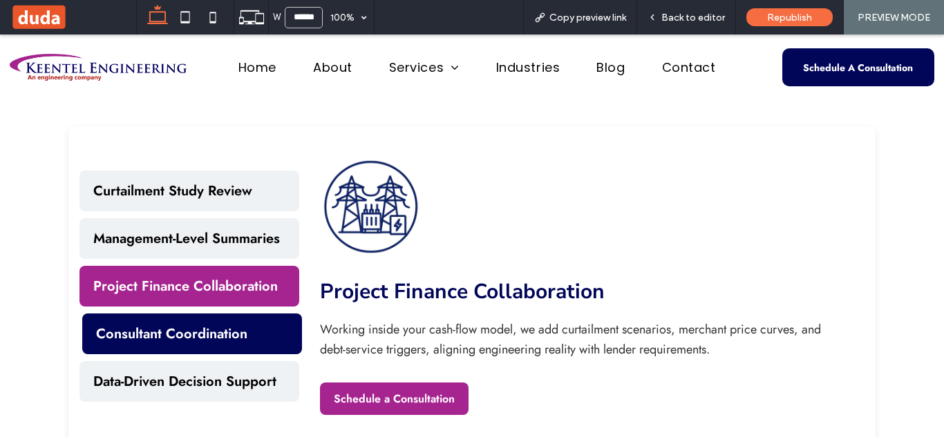
click at [225, 314] on button "Consultant Coordination" at bounding box center [192, 334] width 220 height 41
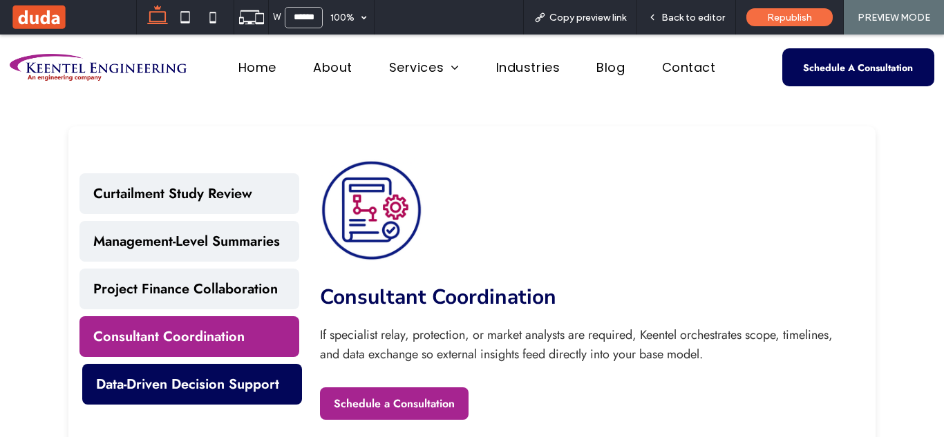
click at [234, 364] on button "Data-Driven Decision Support" at bounding box center [192, 384] width 220 height 41
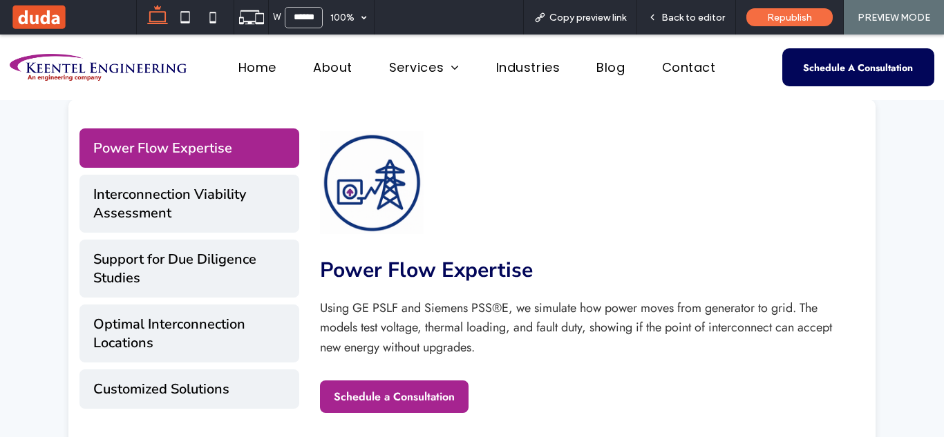
scroll to position [2377, 0]
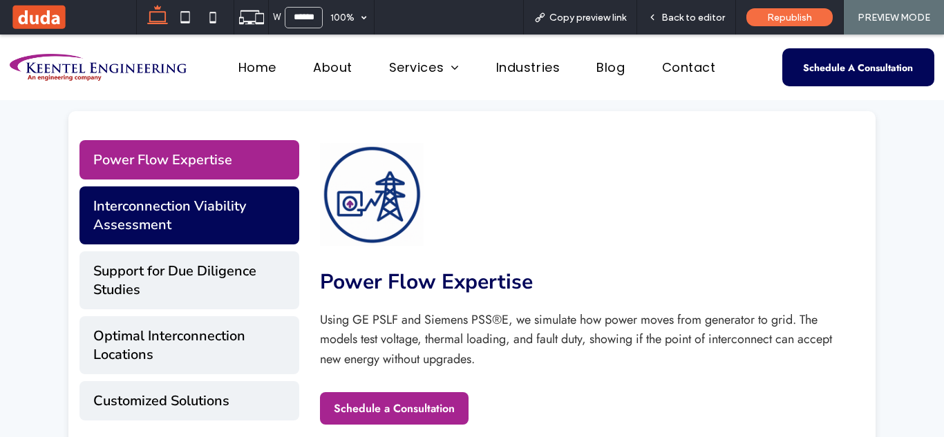
click at [154, 193] on button "Interconnection Viability Assessment" at bounding box center [189, 216] width 220 height 58
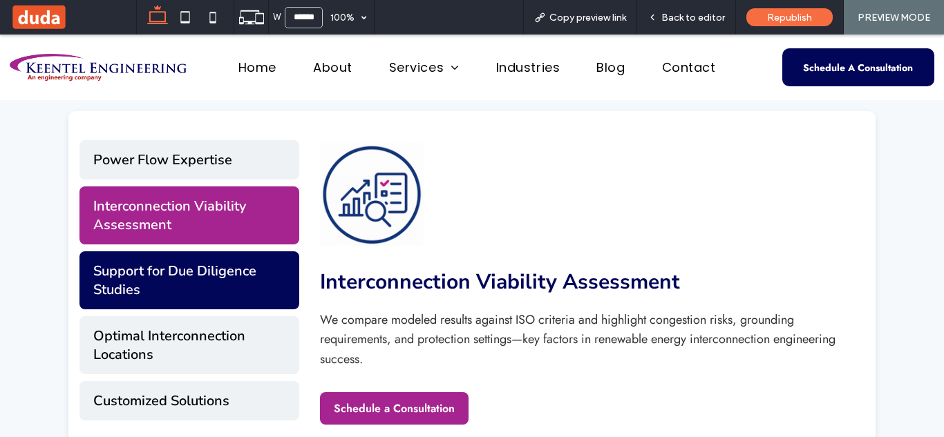
click at [187, 261] on button "Support for Due Diligence Studies" at bounding box center [189, 280] width 220 height 58
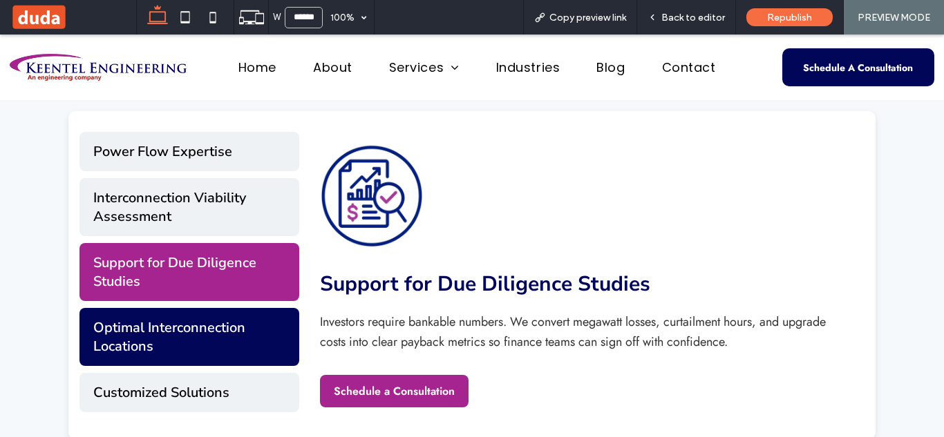
click at [194, 332] on button "Optimal Interconnection Locations" at bounding box center [189, 337] width 220 height 58
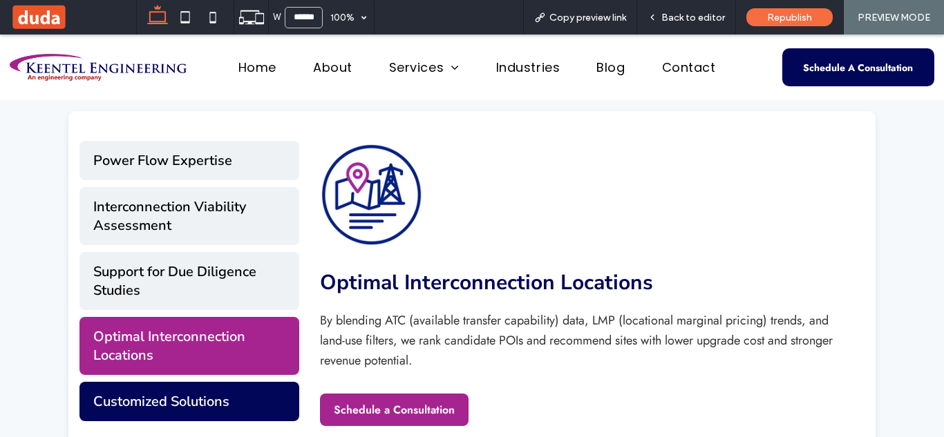
click at [202, 383] on button "Customized Solutions" at bounding box center [189, 401] width 220 height 39
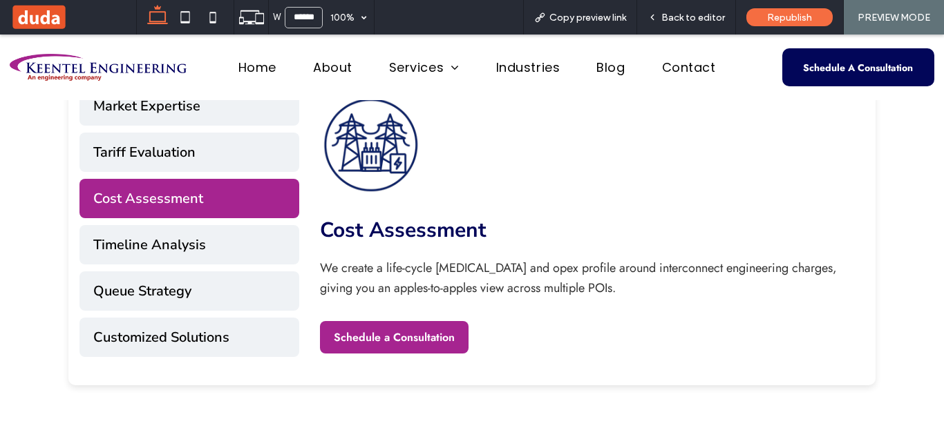
scroll to position [5300, 0]
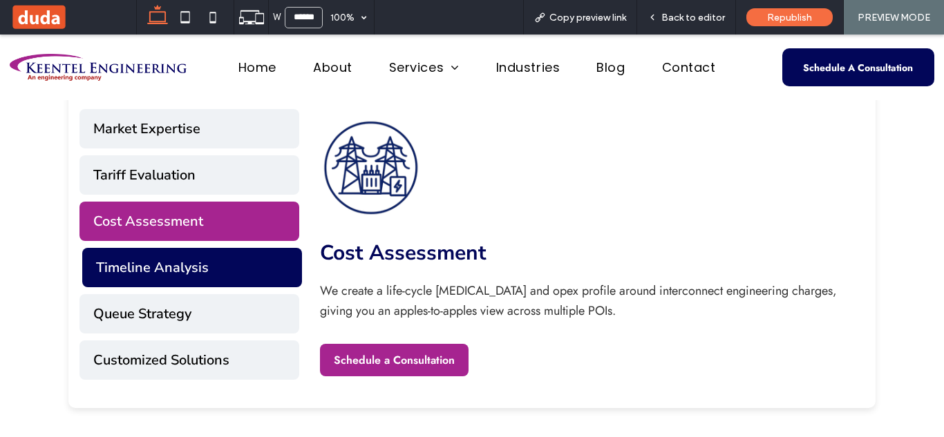
click at [256, 257] on button "Timeline Analysis" at bounding box center [192, 267] width 220 height 39
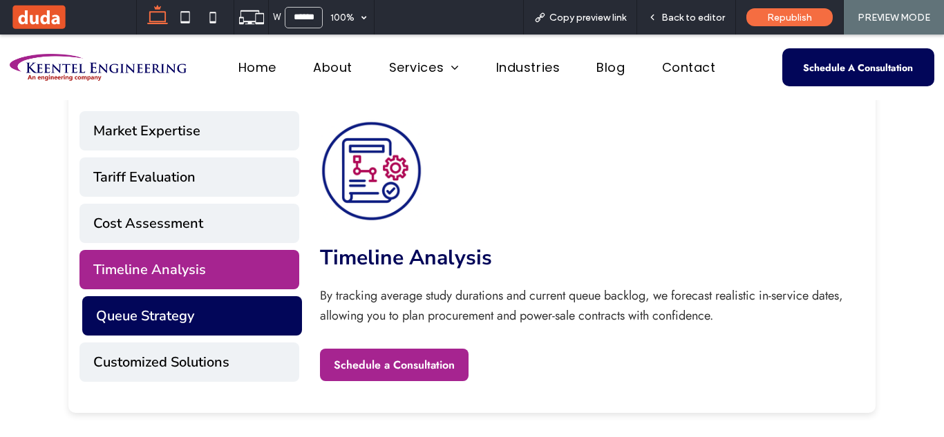
click at [247, 299] on button "Queue Strategy" at bounding box center [192, 315] width 220 height 39
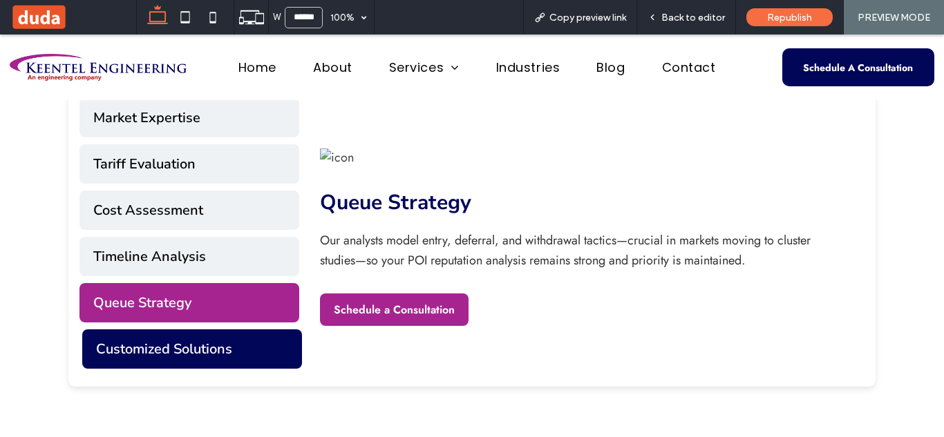
click at [249, 338] on button "Customized Solutions" at bounding box center [192, 349] width 220 height 39
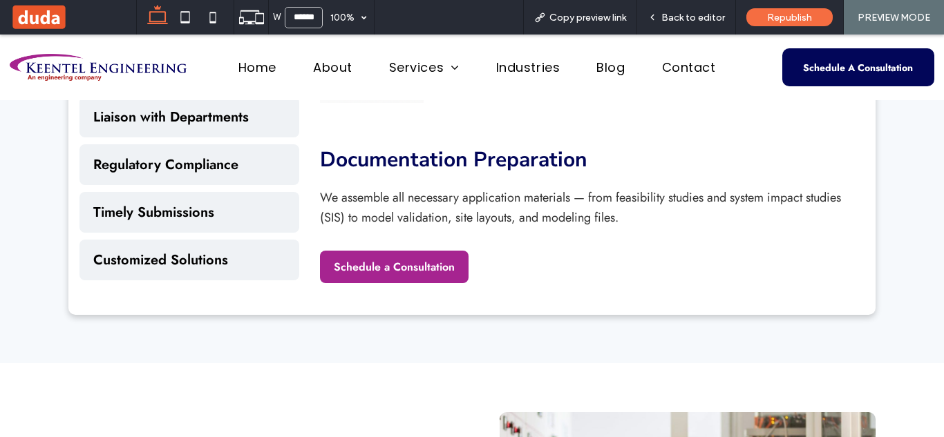
scroll to position [1468, 0]
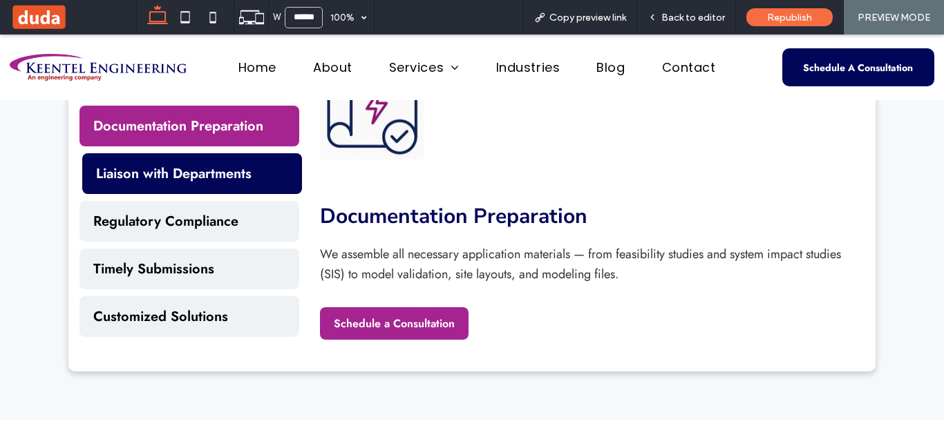
click at [251, 182] on button "Liaison with Departments" at bounding box center [192, 173] width 220 height 41
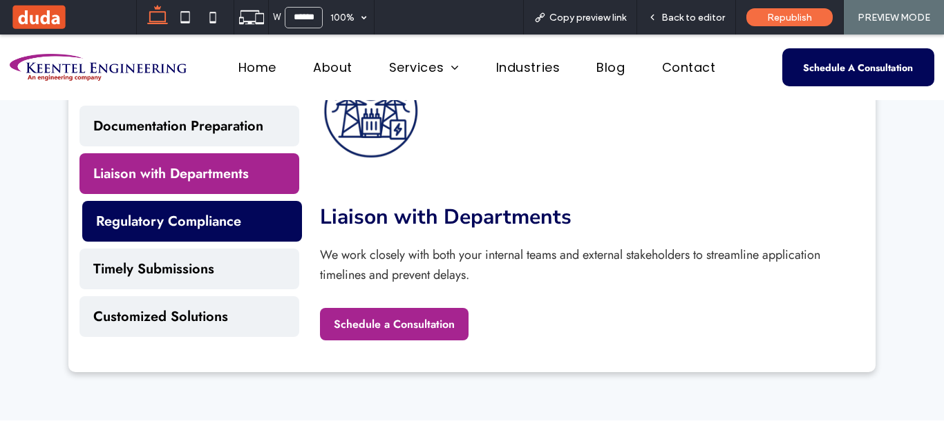
click at [250, 207] on button "Regulatory Compliance" at bounding box center [192, 221] width 220 height 41
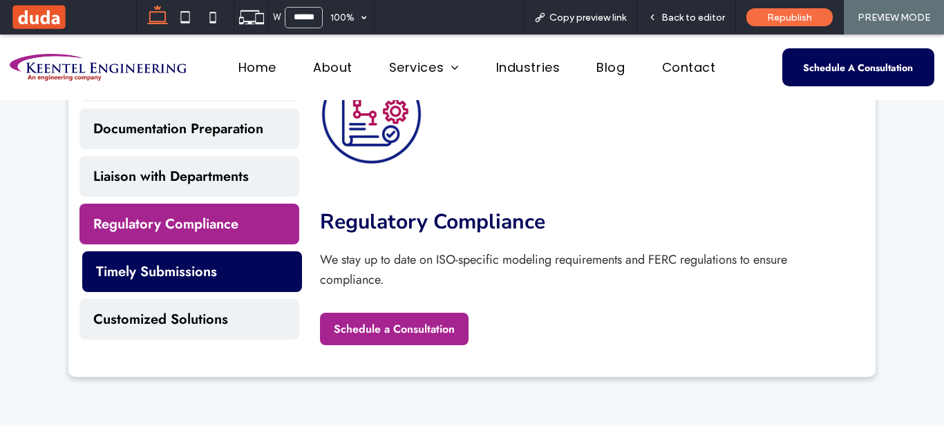
click at [260, 253] on button "Timely Submissions" at bounding box center [192, 271] width 220 height 41
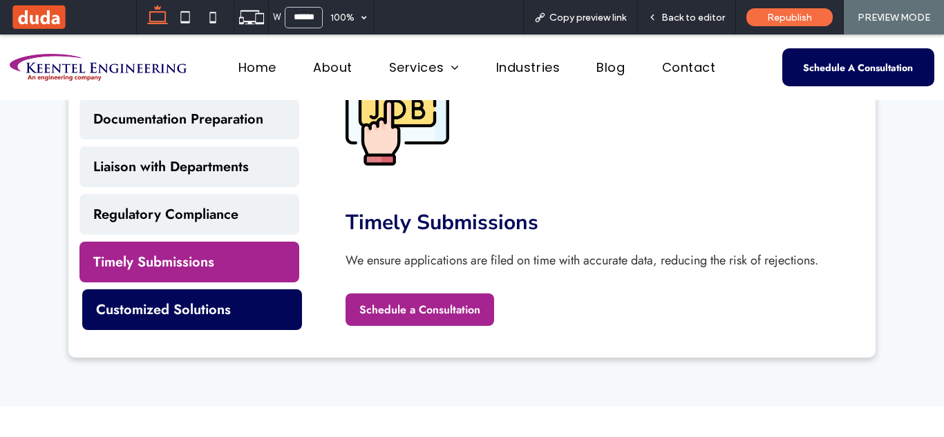
click at [276, 301] on button "Customized Solutions" at bounding box center [192, 309] width 220 height 41
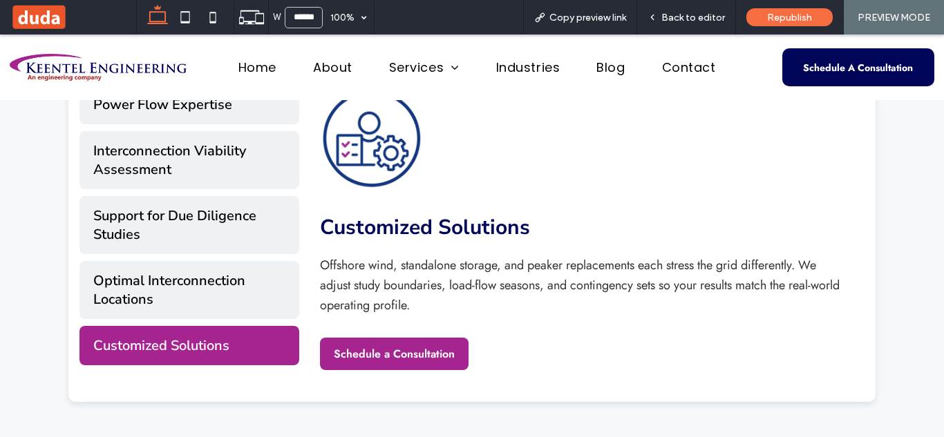
scroll to position [2397, 0]
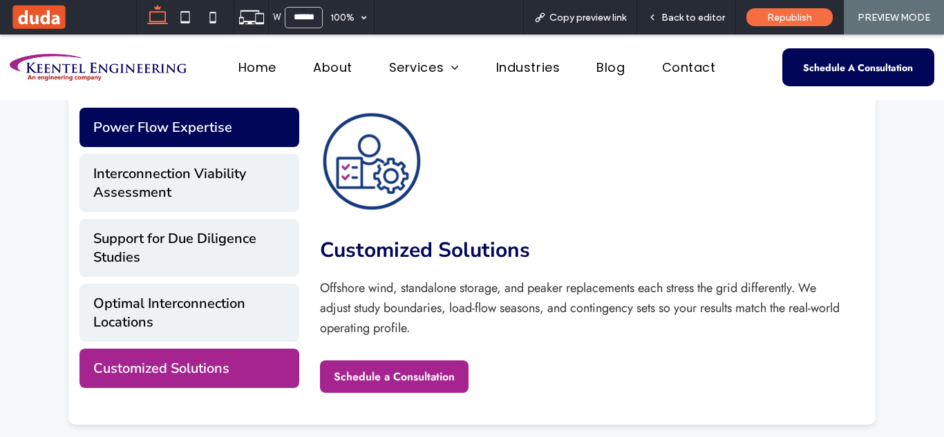
click at [230, 134] on button "Power Flow Expertise" at bounding box center [189, 127] width 220 height 39
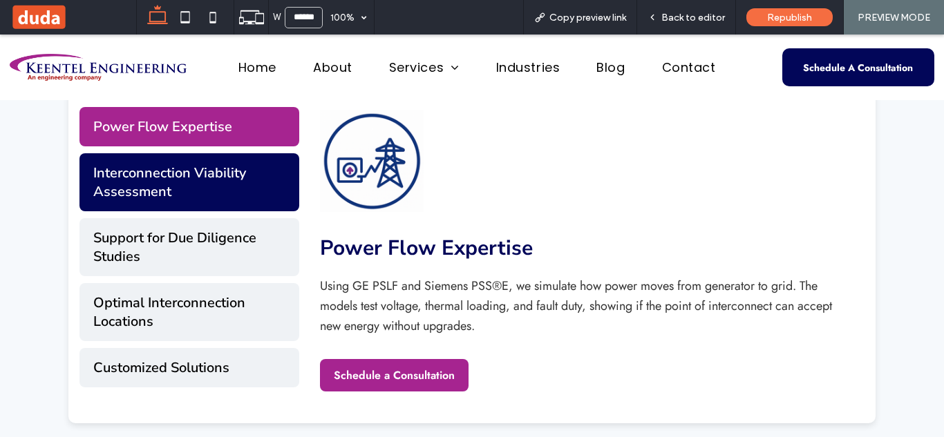
click at [230, 163] on button "Interconnection Viability Assessment" at bounding box center [189, 182] width 220 height 58
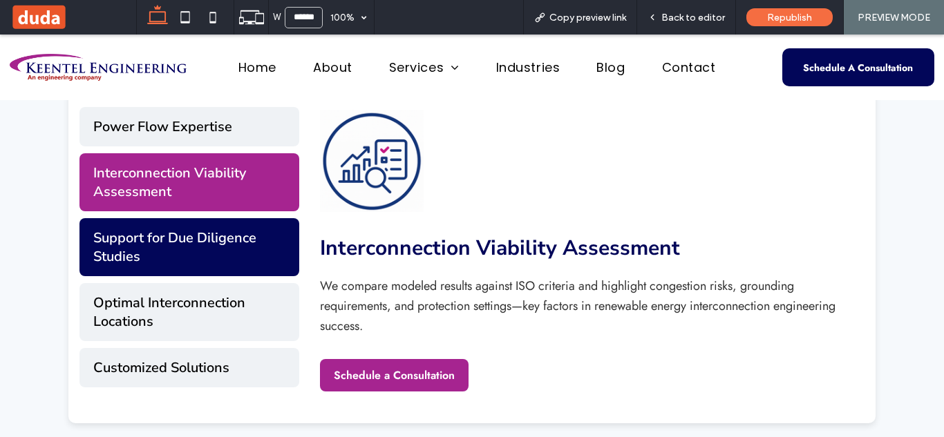
click at [270, 271] on button "Support for Due Diligence Studies" at bounding box center [189, 247] width 220 height 58
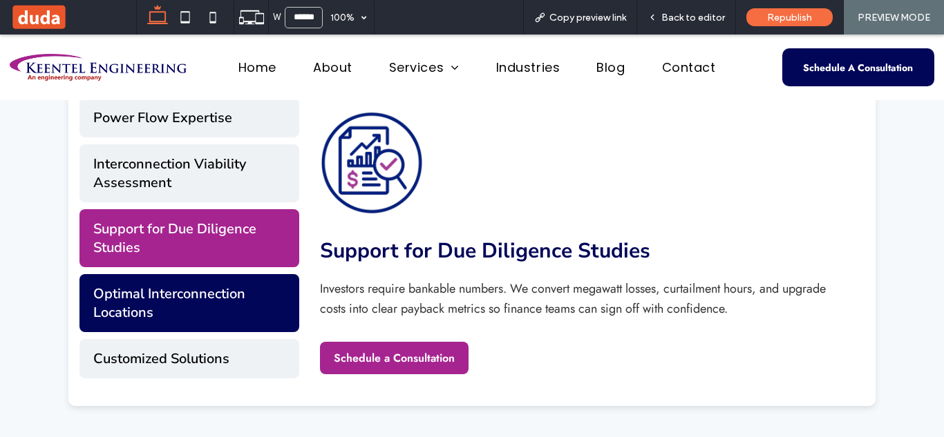
click at [274, 306] on button "Optimal Interconnection Locations" at bounding box center [189, 303] width 220 height 58
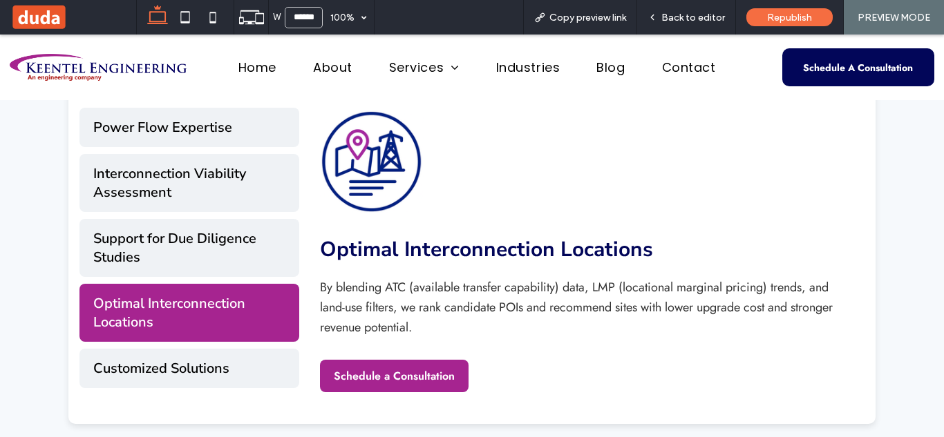
click at [280, 342] on div "Power Flow Expertise Interconnection Viability Assessment Support for Due Dilig…" at bounding box center [189, 251] width 220 height 287
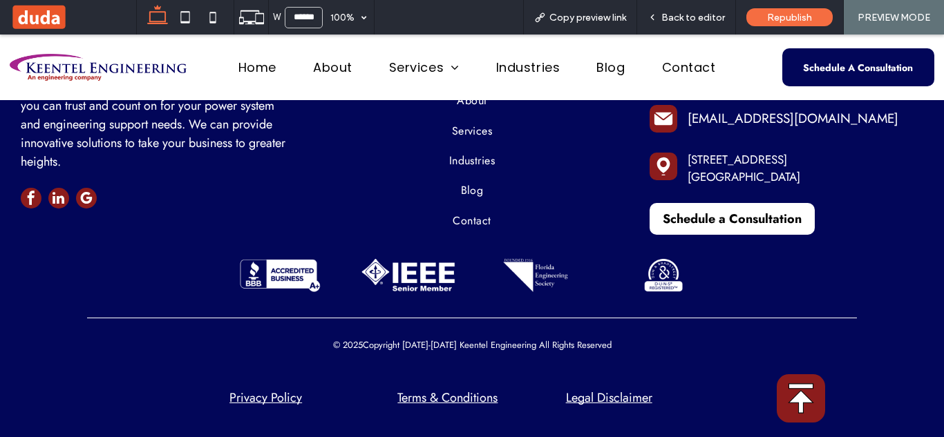
scroll to position [0, 0]
